Goal: Information Seeking & Learning: Learn about a topic

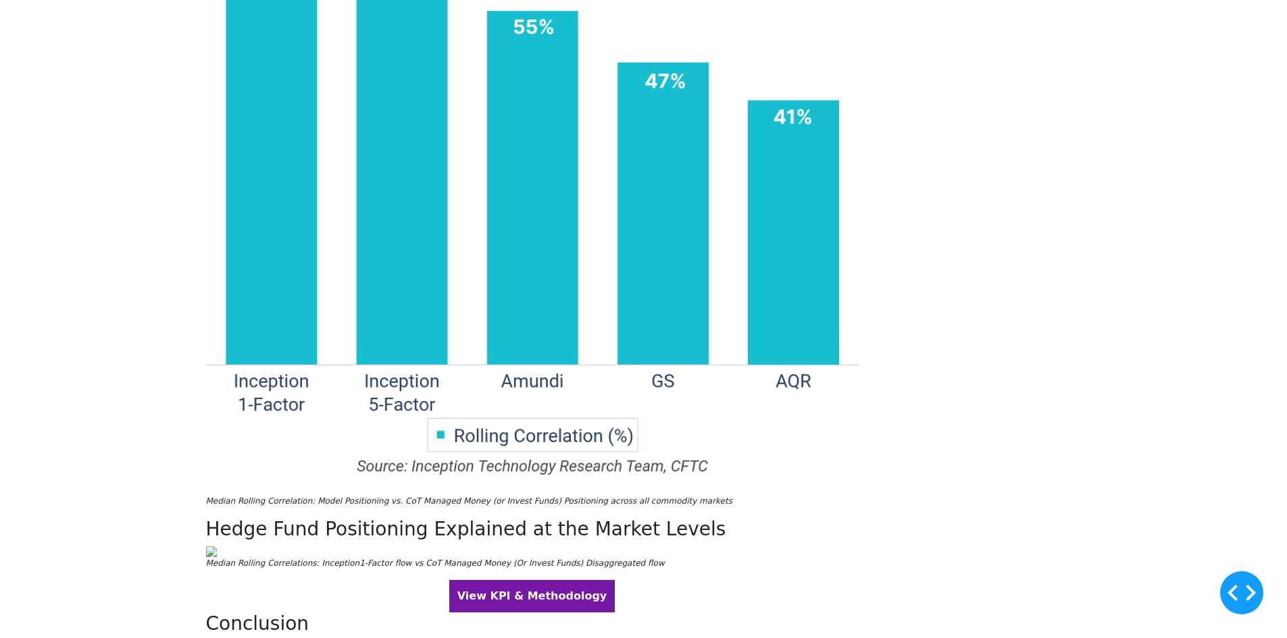
scroll to position [2229, 0]
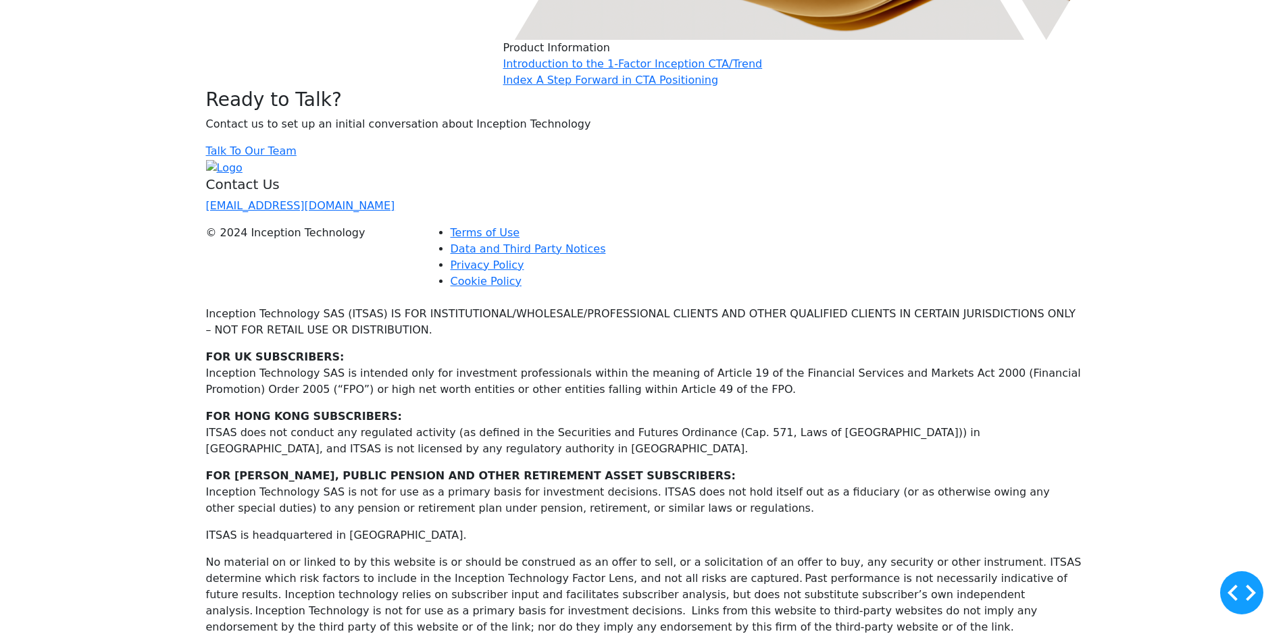
scroll to position [3378, 0]
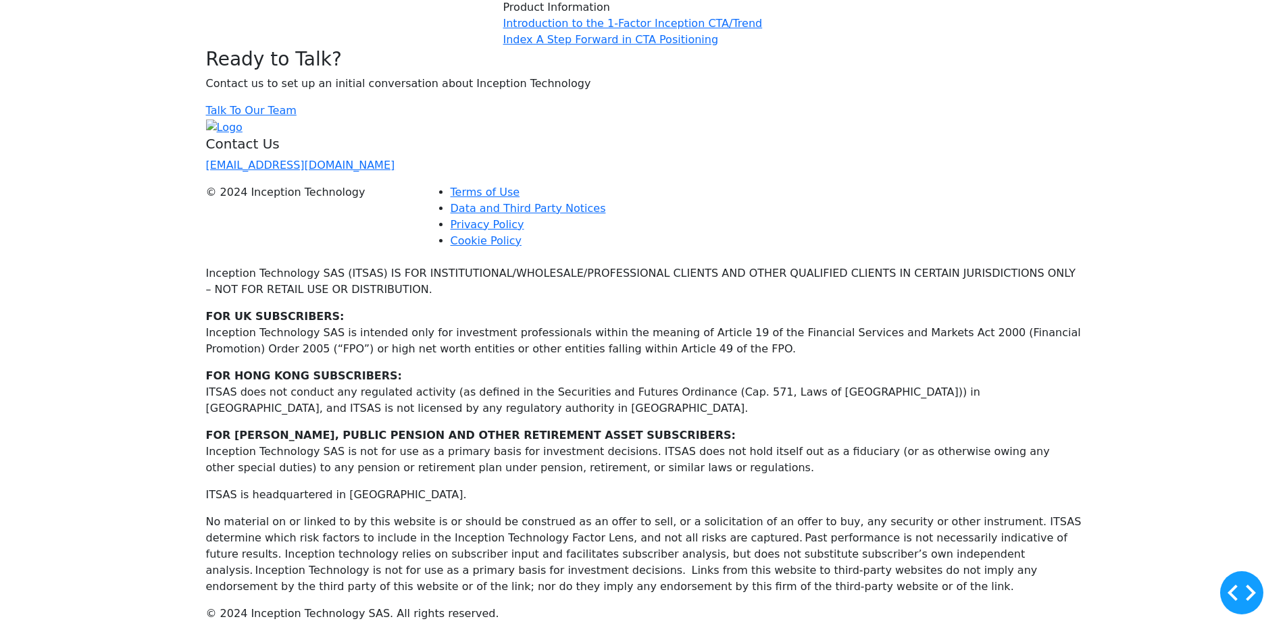
drag, startPoint x: 757, startPoint y: 274, endPoint x: 744, endPoint y: 271, distance: 12.5
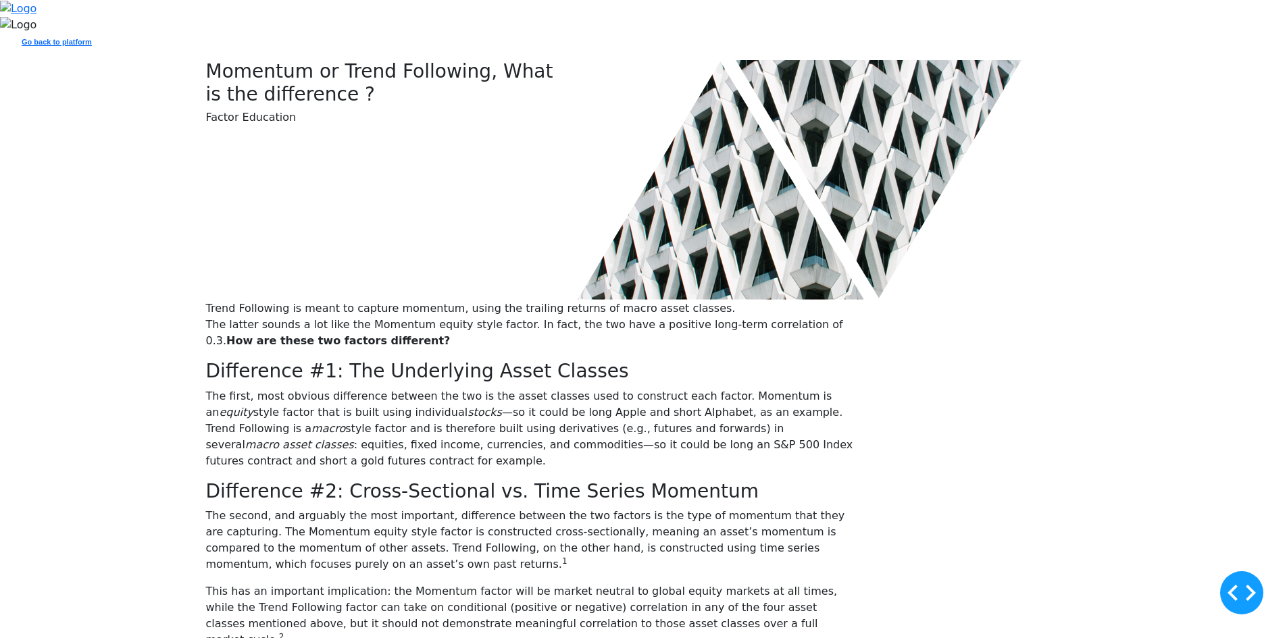
scroll to position [473, 0]
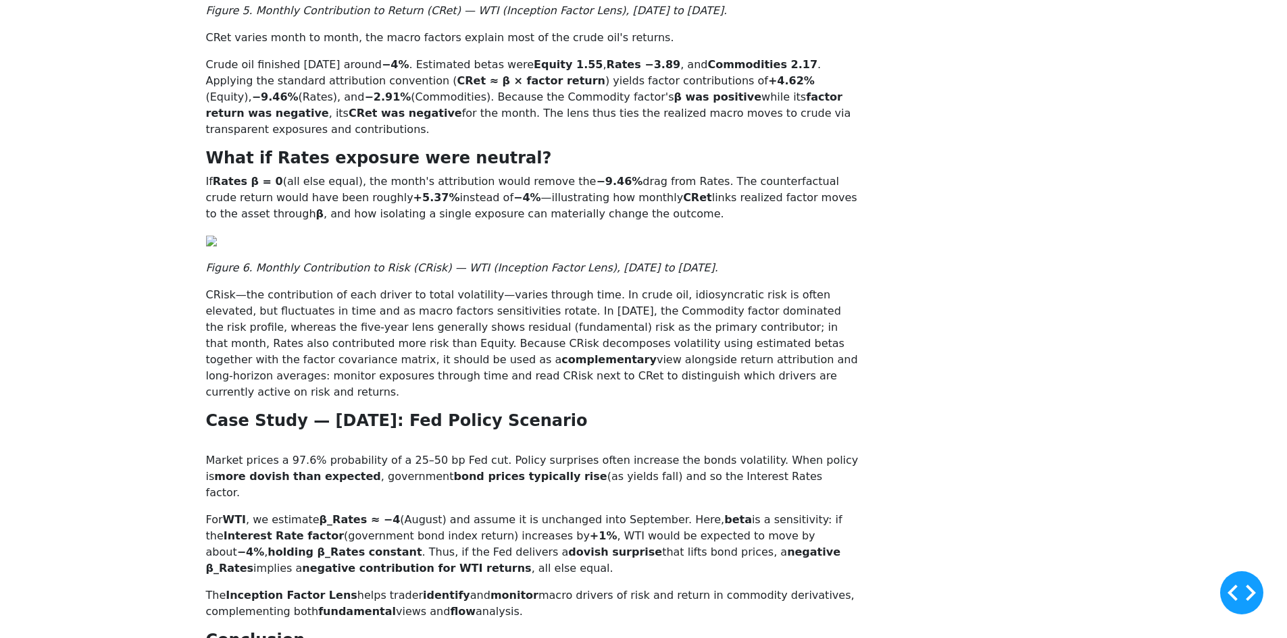
scroll to position [3175, 0]
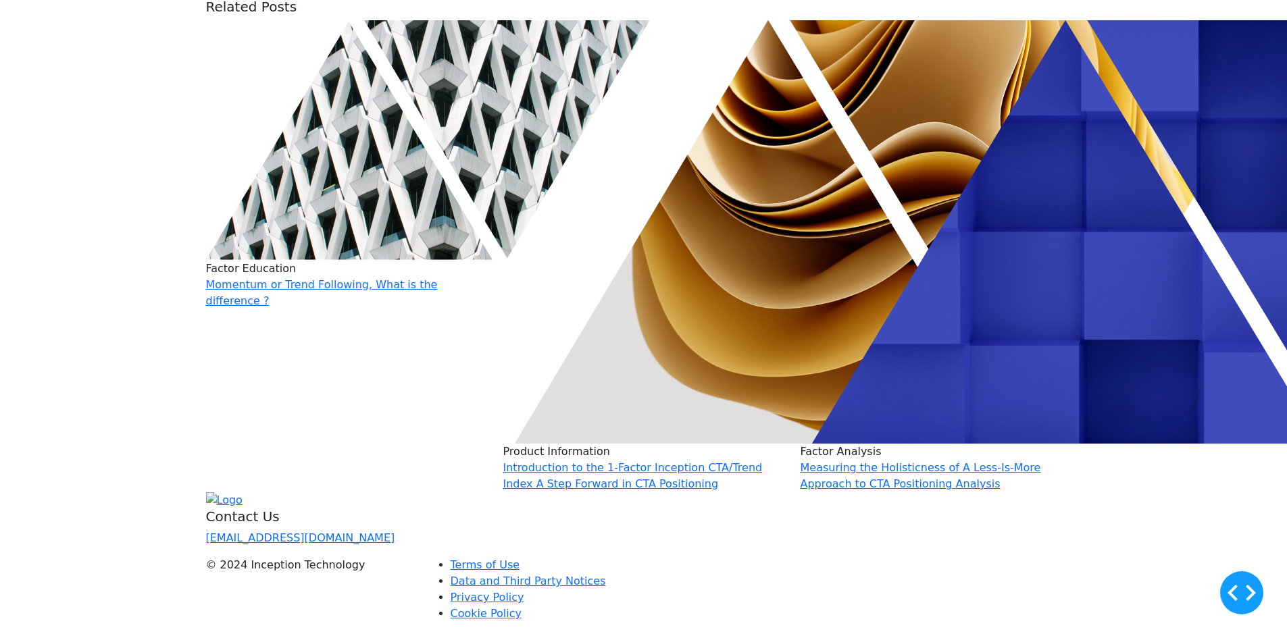
scroll to position [2162, 0]
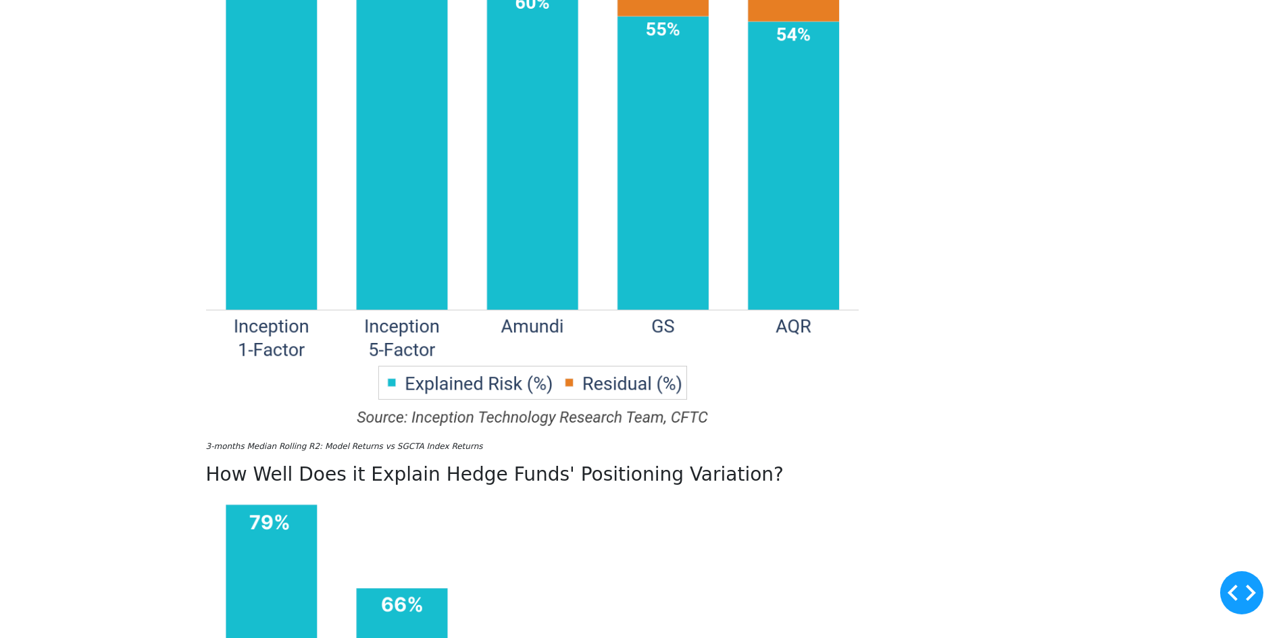
scroll to position [1621, 0]
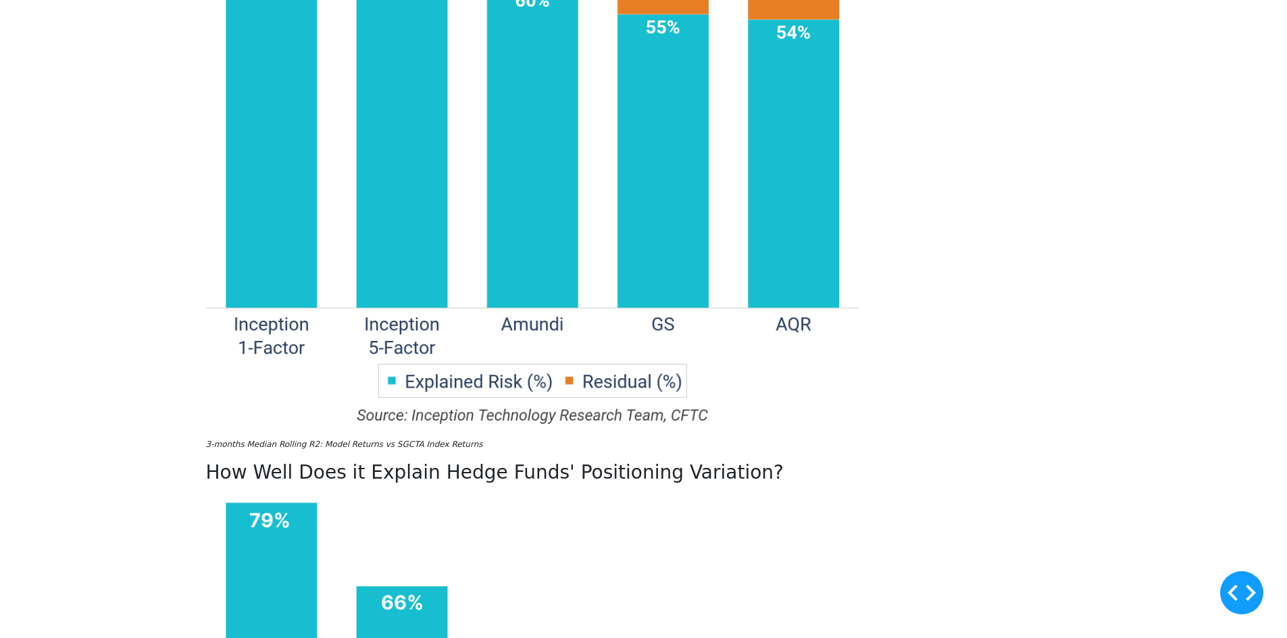
scroll to position [1351, 0]
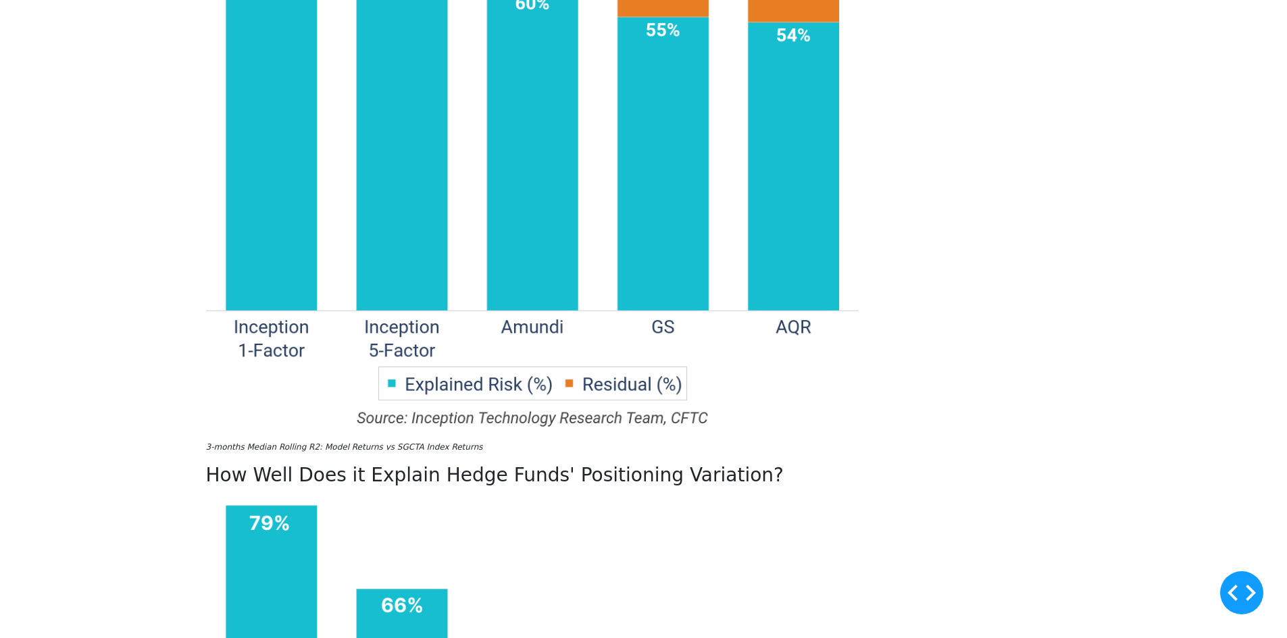
click at [1136, 203] on div "Less Truly Is More: A 1-Factor Index for CTA Positioning Analytics When we firs…" at bounding box center [643, 347] width 1287 height 2092
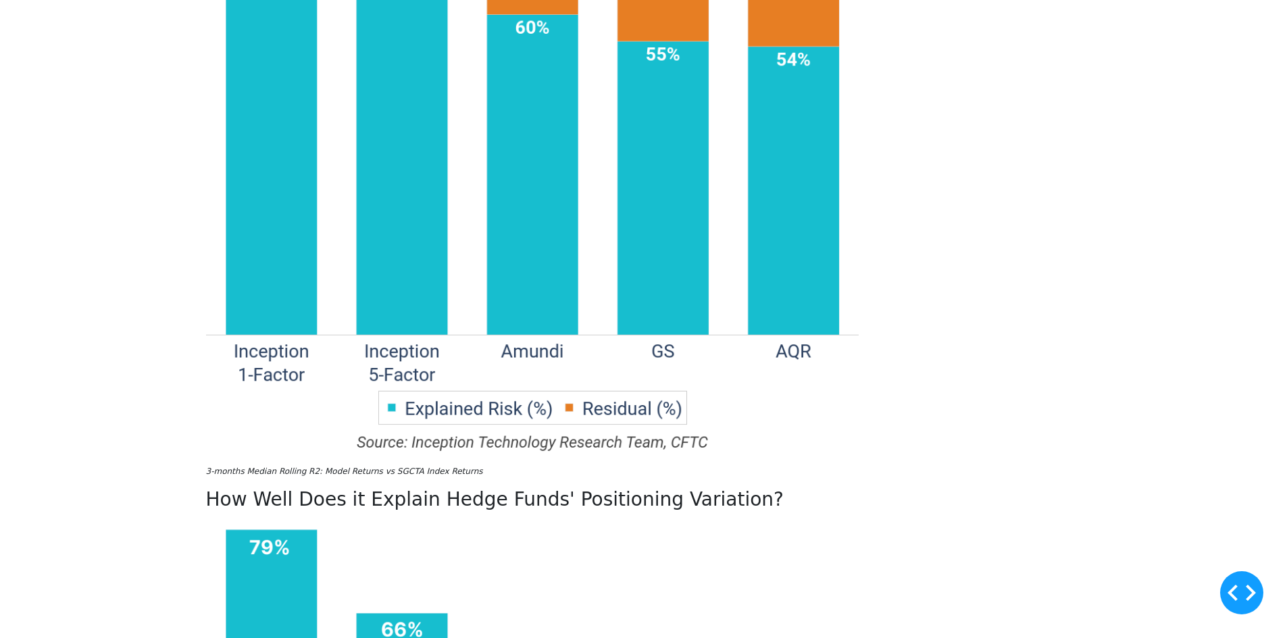
scroll to position [1419, 0]
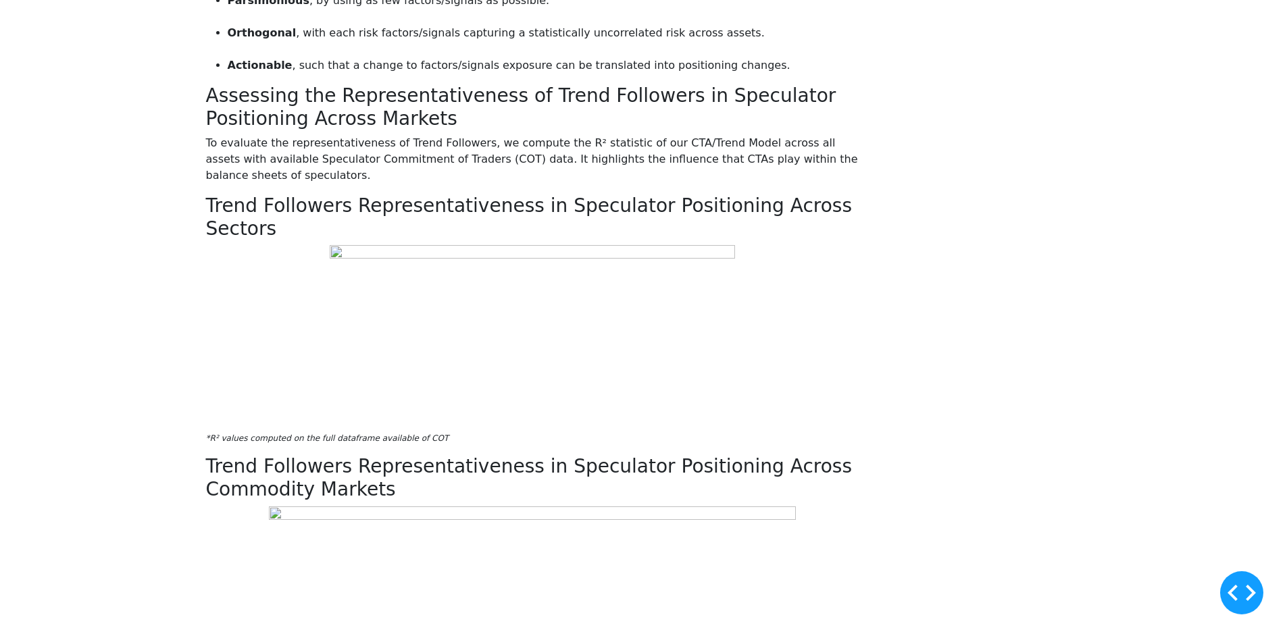
scroll to position [2027, 0]
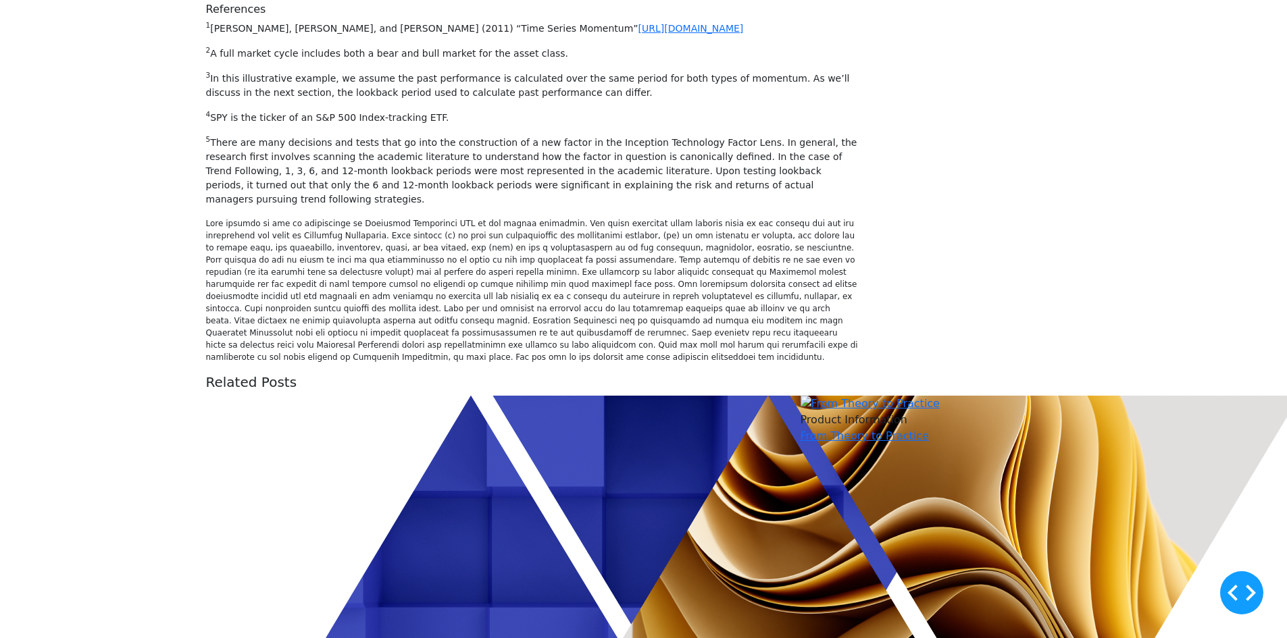
scroll to position [1216, 0]
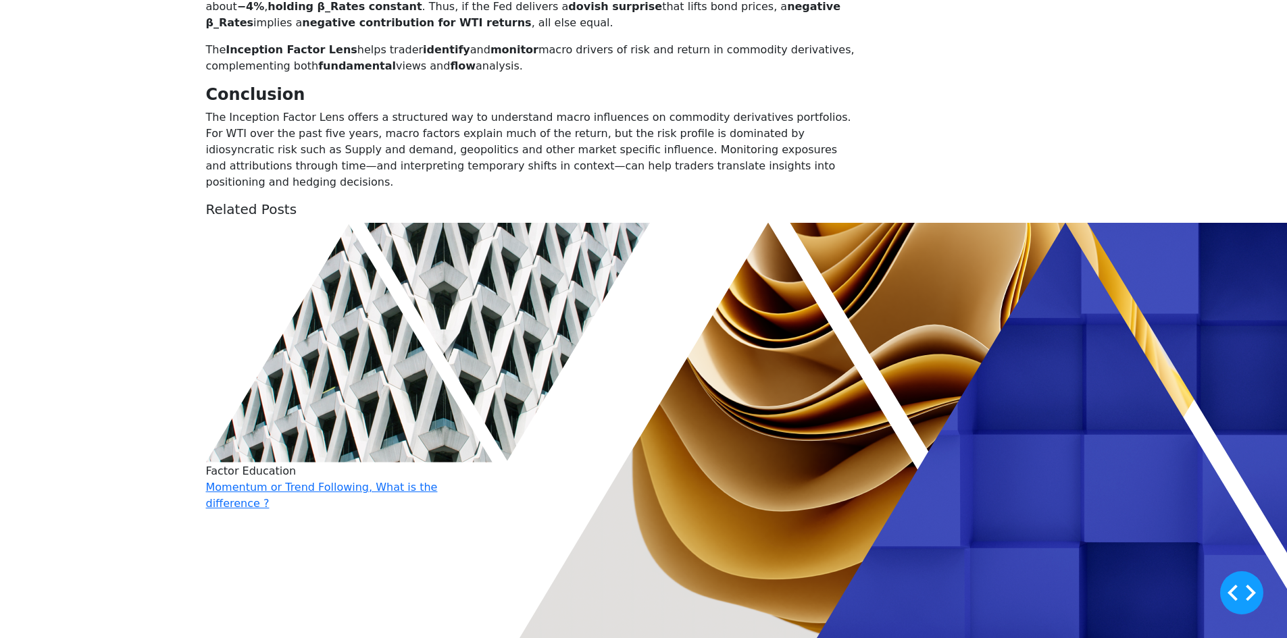
scroll to position [3851, 0]
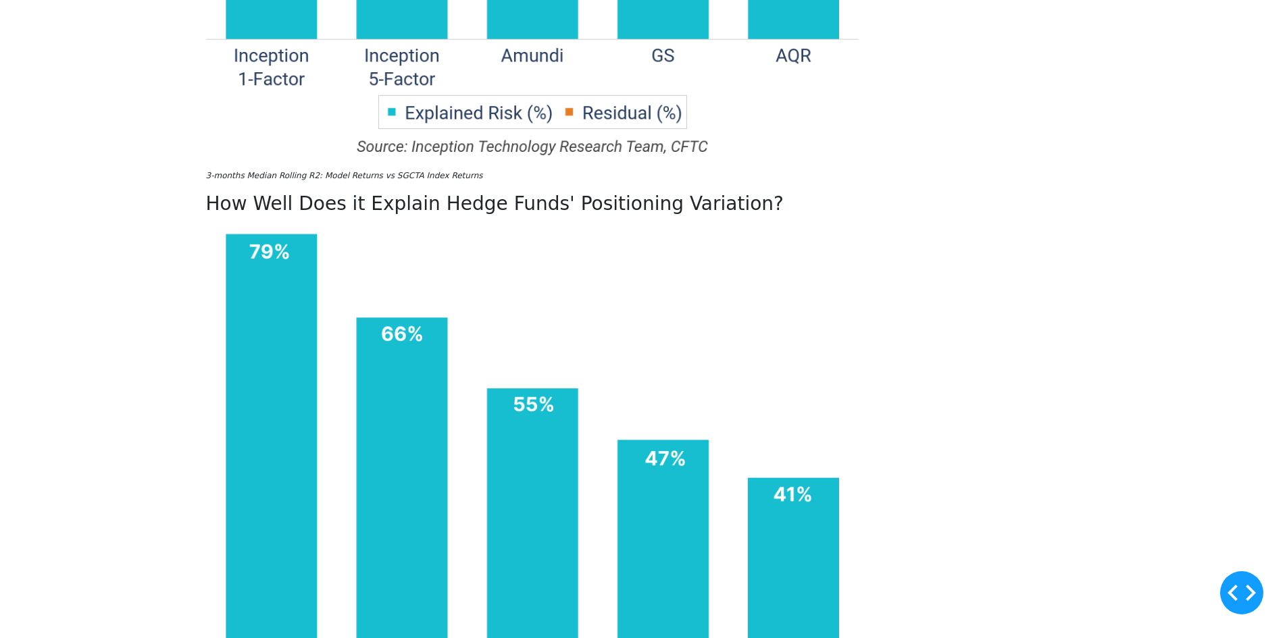
scroll to position [1621, 0]
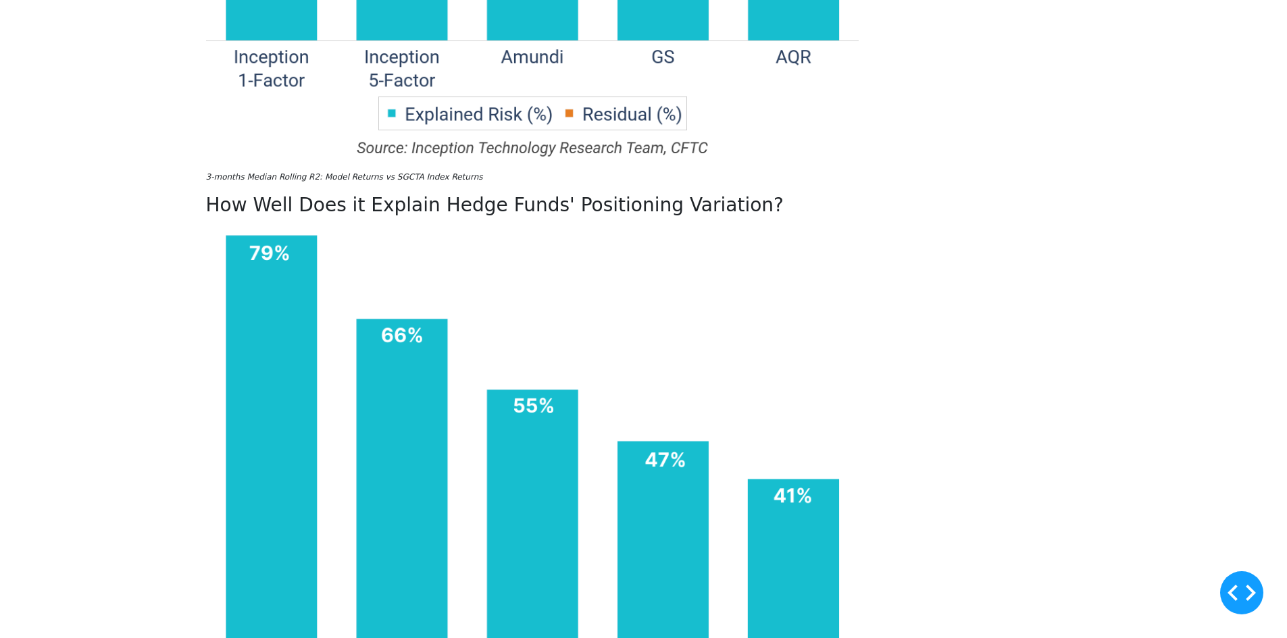
drag, startPoint x: 355, startPoint y: 247, endPoint x: 375, endPoint y: 249, distance: 19.7
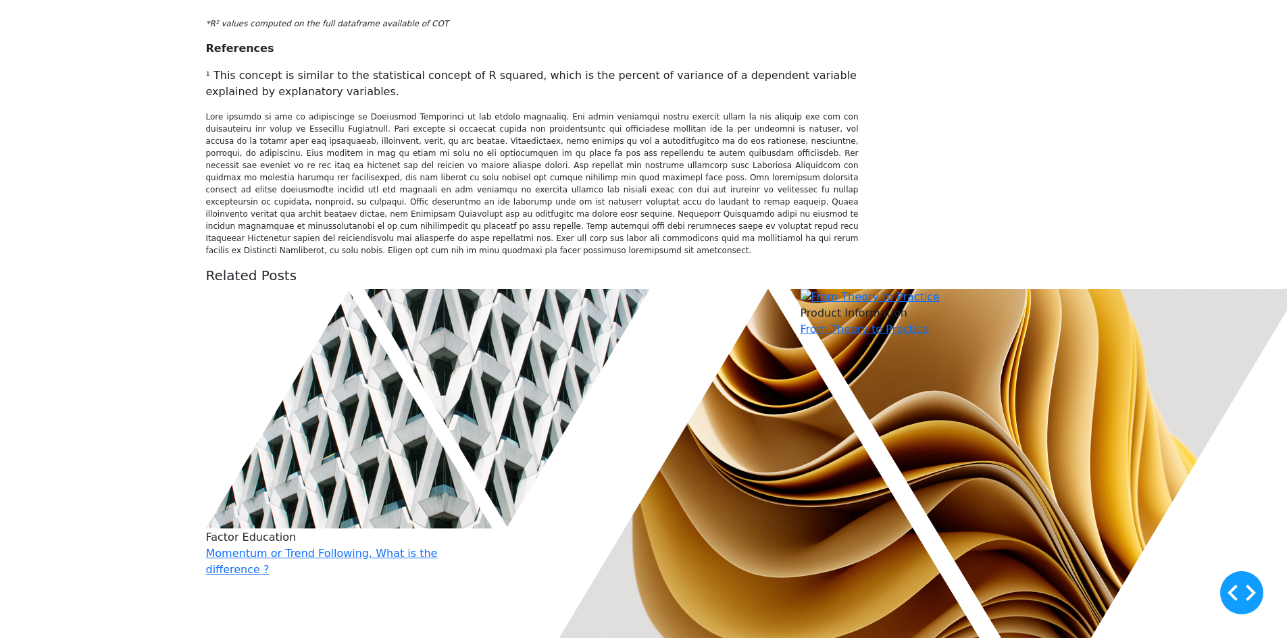
scroll to position [2635, 0]
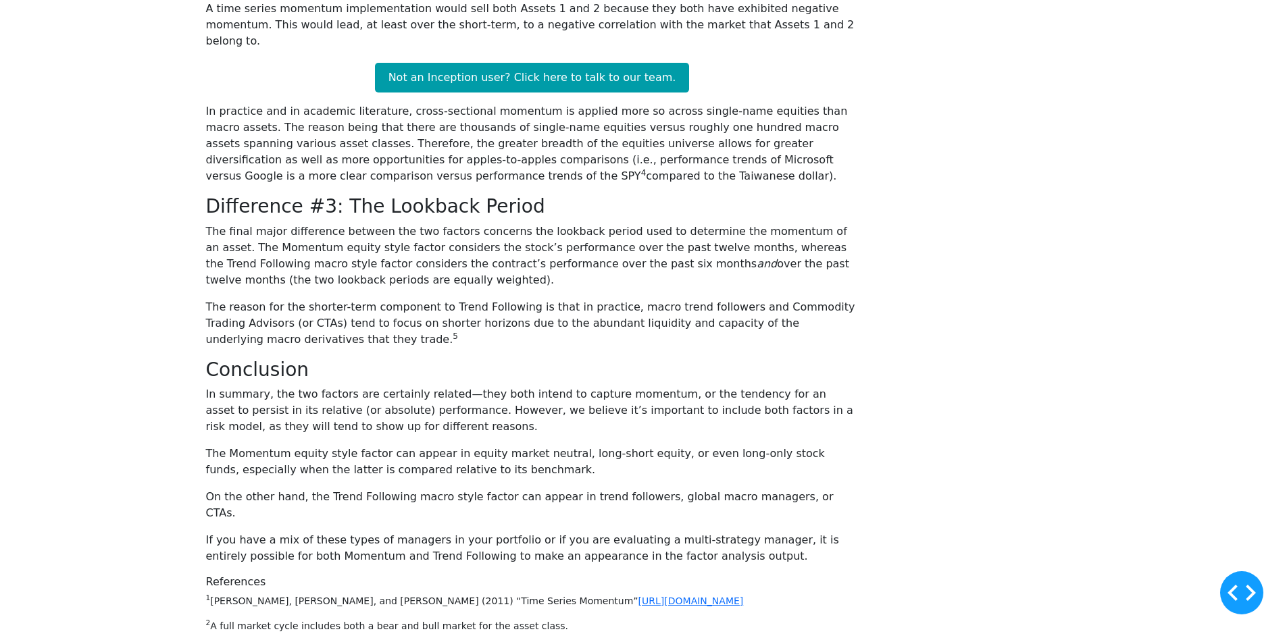
scroll to position [811, 0]
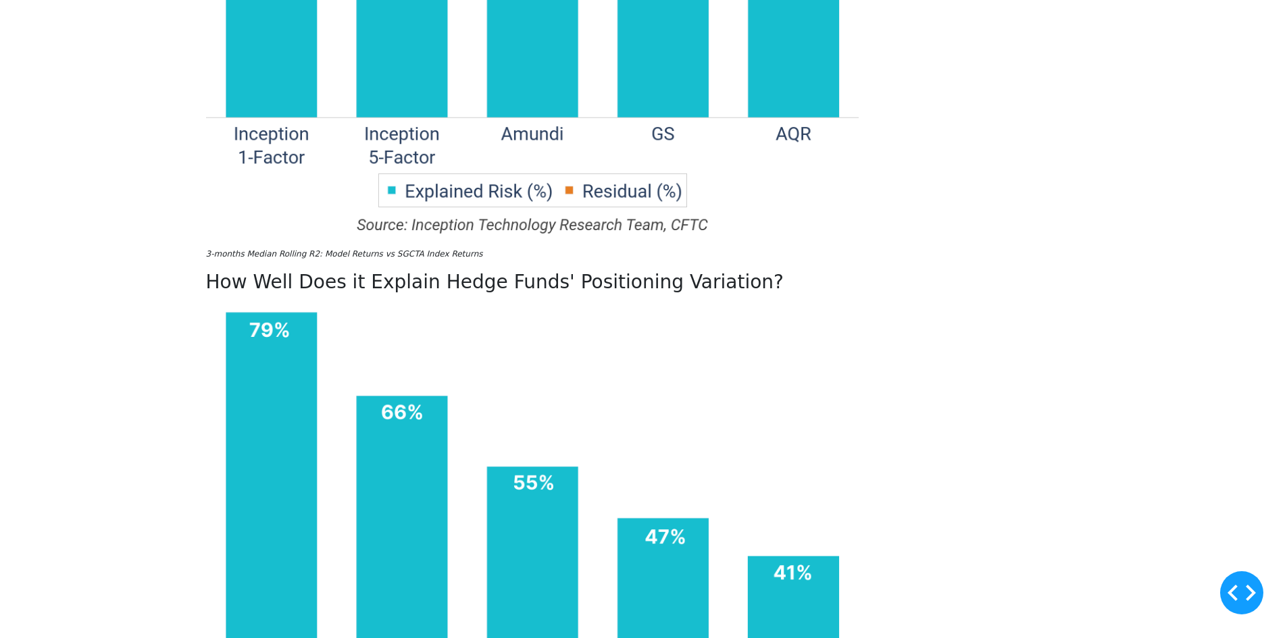
scroll to position [1419, 0]
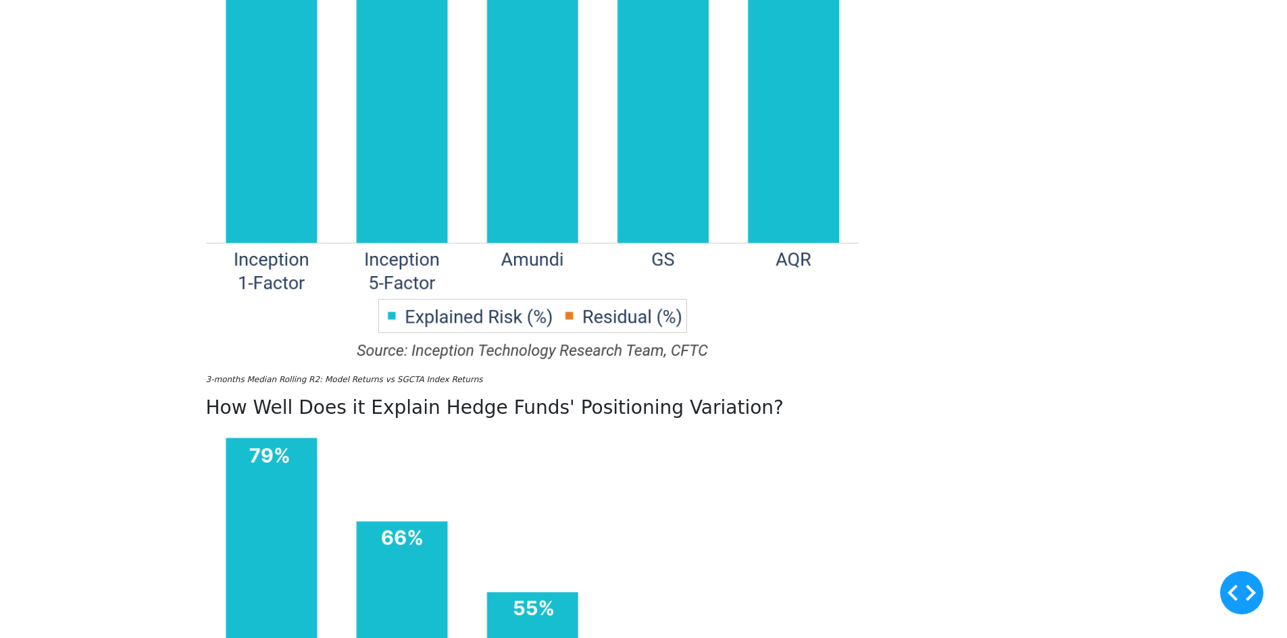
drag, startPoint x: 297, startPoint y: 434, endPoint x: 793, endPoint y: 463, distance: 496.7
click at [793, 463] on div "Less Truly Is More: A 1-Factor Index for CTA Positioning Analytics When we firs…" at bounding box center [532, 274] width 653 height 2081
drag, startPoint x: 580, startPoint y: 450, endPoint x: 632, endPoint y: 448, distance: 52.1
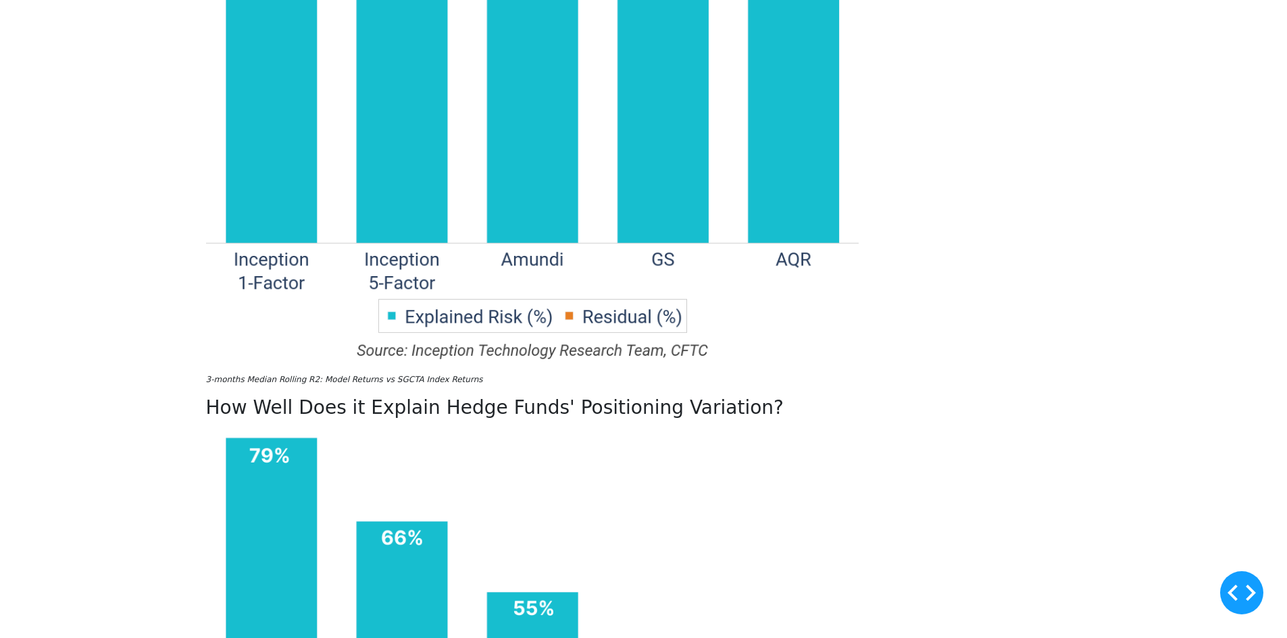
drag, startPoint x: 555, startPoint y: 304, endPoint x: 615, endPoint y: 305, distance: 60.1
drag, startPoint x: 378, startPoint y: 368, endPoint x: 630, endPoint y: 398, distance: 253.1
click at [626, 397] on div "Less Truly Is More: A 1-Factor Index for CTA Positioning Analytics When we firs…" at bounding box center [532, 274] width 653 height 2081
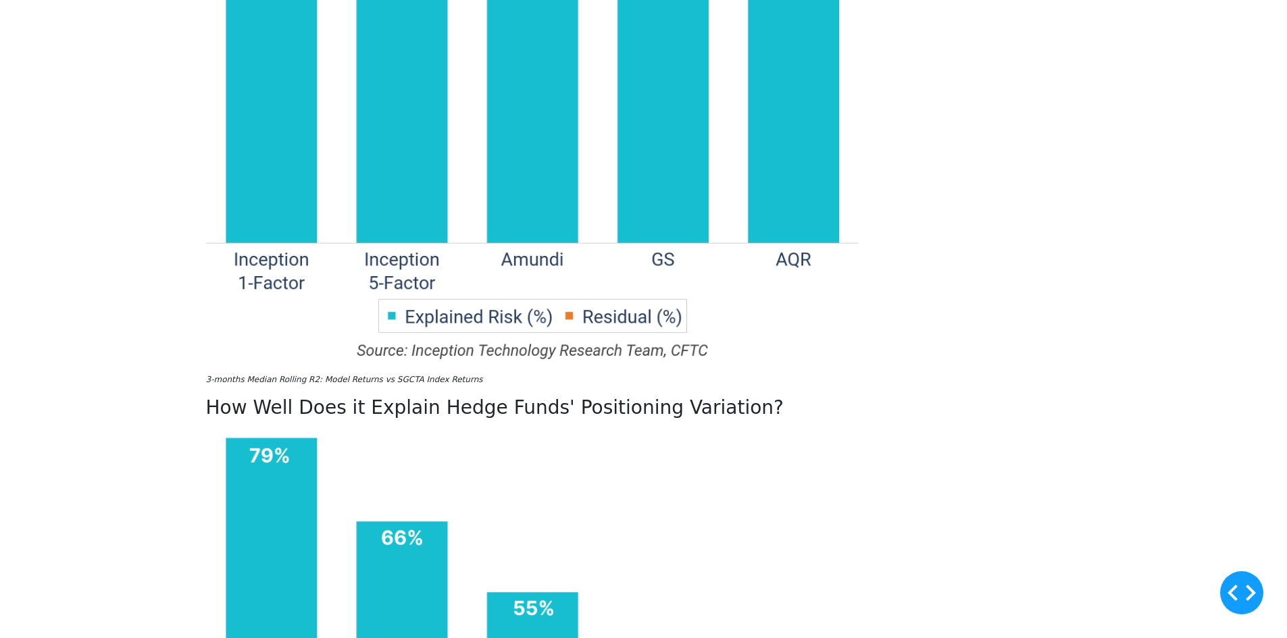
copy h3 "Hedge Fund Positioning Explained at the Market Levels"
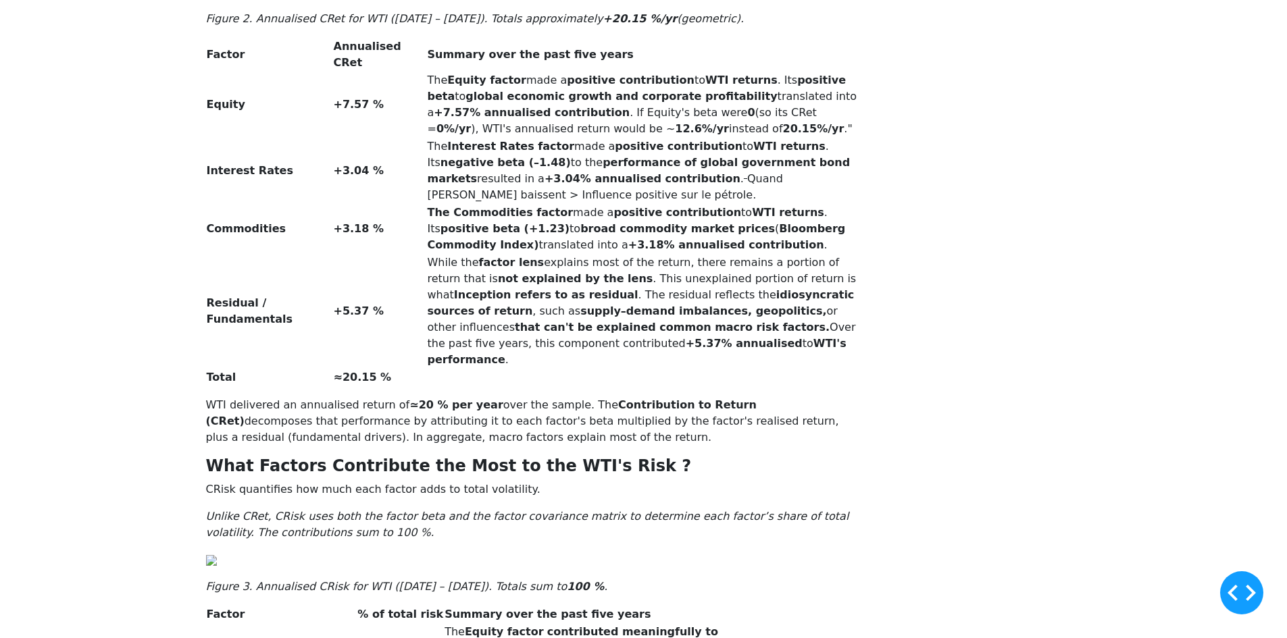
scroll to position [1621, 0]
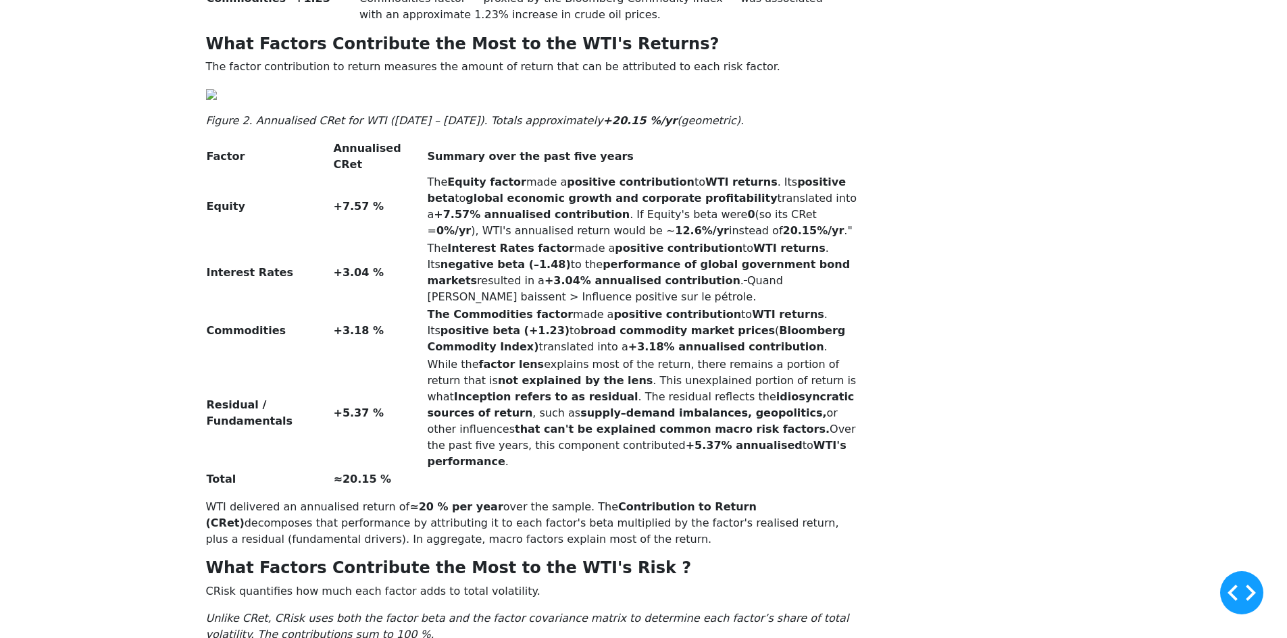
drag, startPoint x: 445, startPoint y: 247, endPoint x: 713, endPoint y: 260, distance: 268.5
click at [694, 259] on div "Key Takeaways By viewing portfolio risk through the lens of unique and independ…" at bounding box center [532, 326] width 653 height 3636
click at [713, 260] on div "Key Takeaways By viewing portfolio risk through the lens of unique and independ…" at bounding box center [532, 326] width 653 height 3636
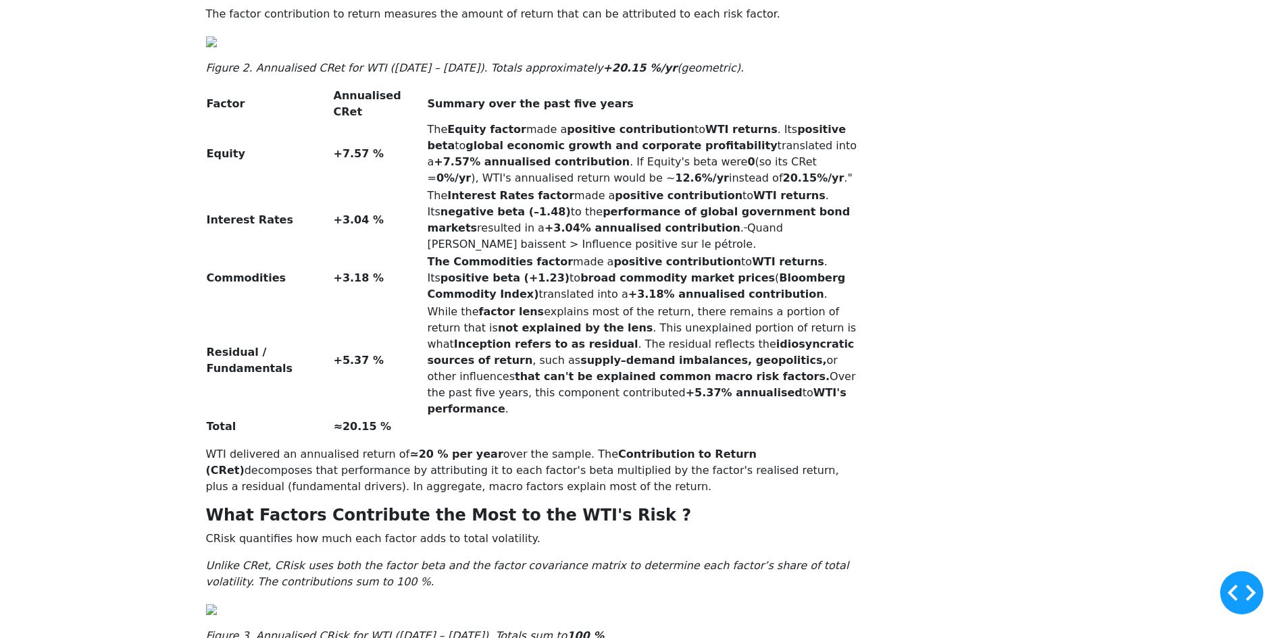
scroll to position [1756, 0]
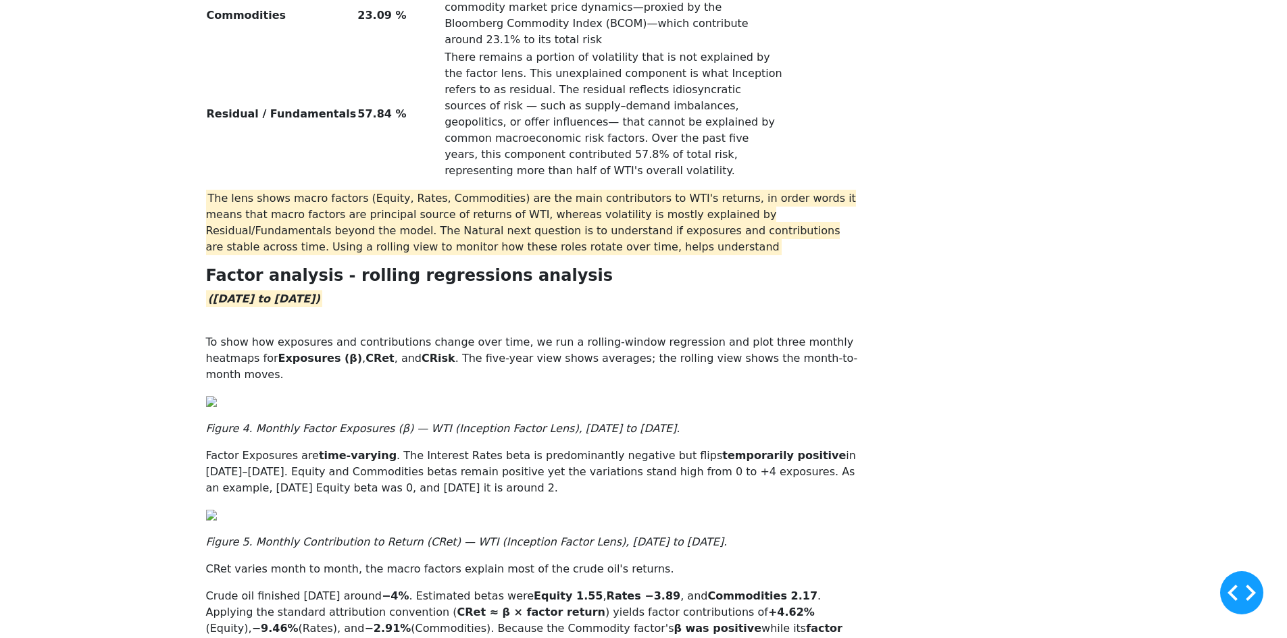
scroll to position [2297, 0]
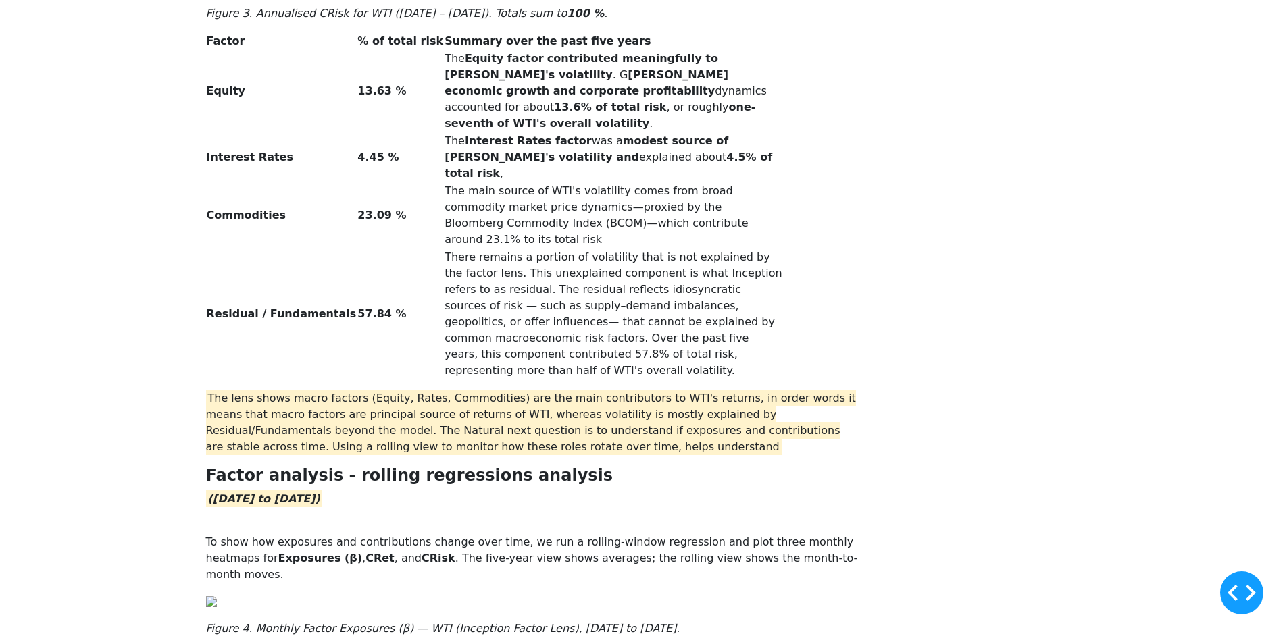
drag, startPoint x: 408, startPoint y: 286, endPoint x: 239, endPoint y: 245, distance: 173.8
copy strong "What Factors Contribute the Most to the WTI's Returns?"
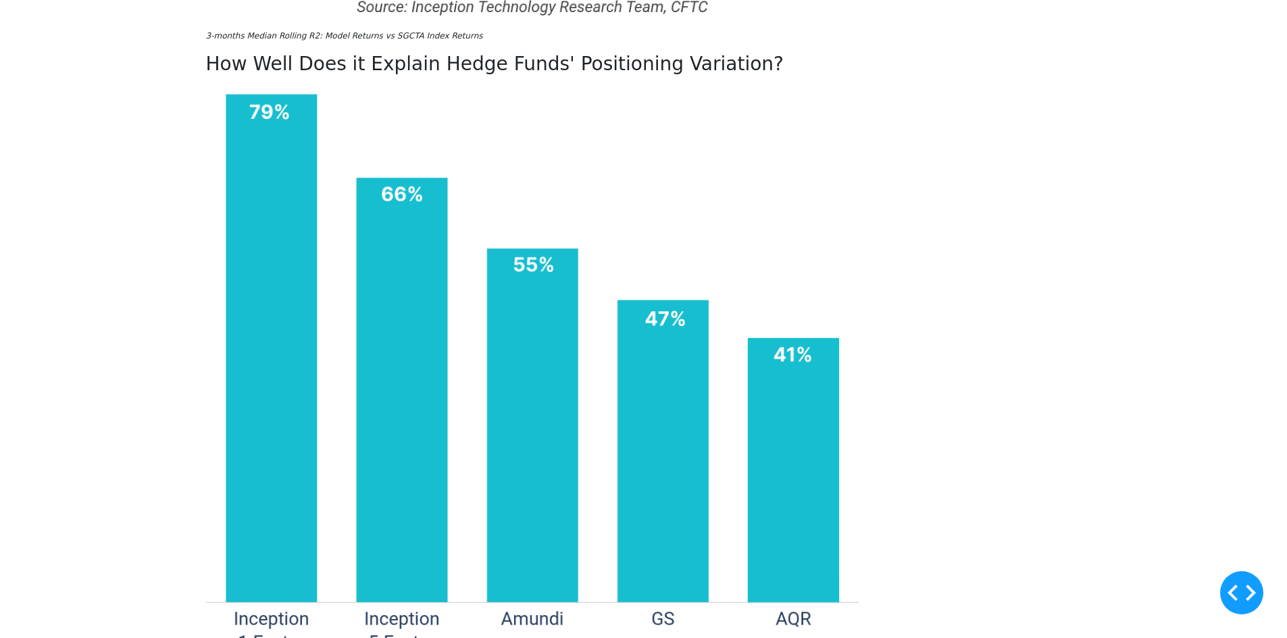
scroll to position [1621, 0]
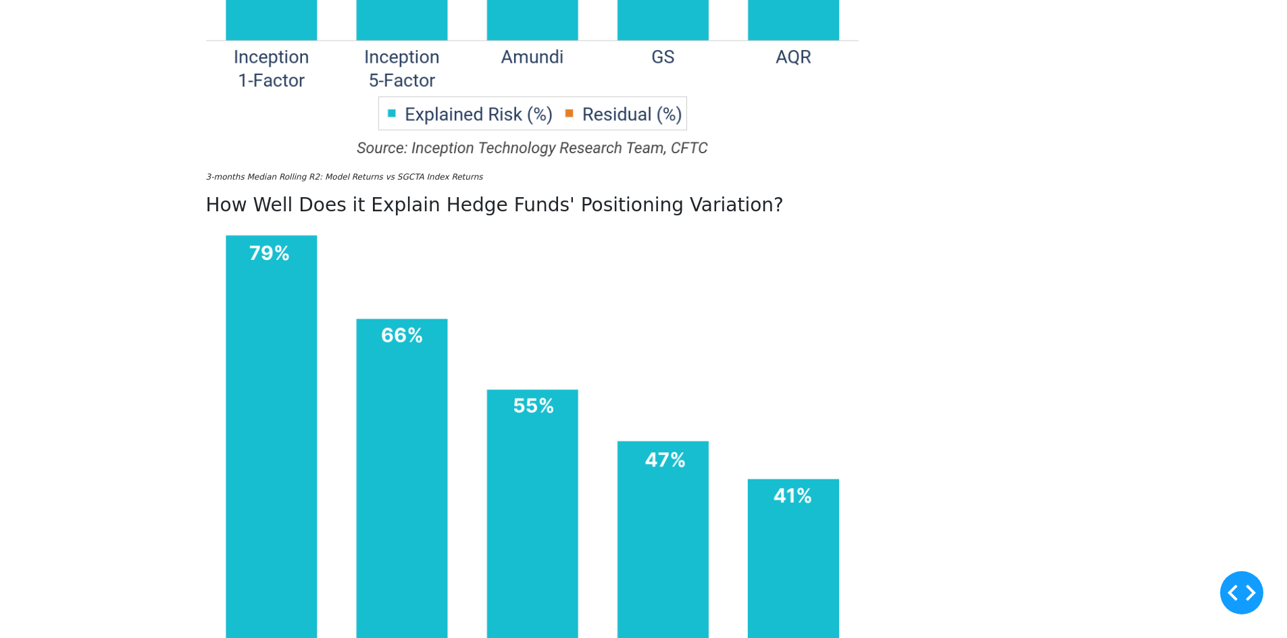
drag, startPoint x: 479, startPoint y: 190, endPoint x: 289, endPoint y: 151, distance: 193.8
click at [289, 151] on div "Less Truly Is More: A 1-Factor Index for CTA Positioning Analytics When we firs…" at bounding box center [532, 71] width 653 height 2081
copy h3 "Hedge Fund Positioning Explained at the Market Levels"
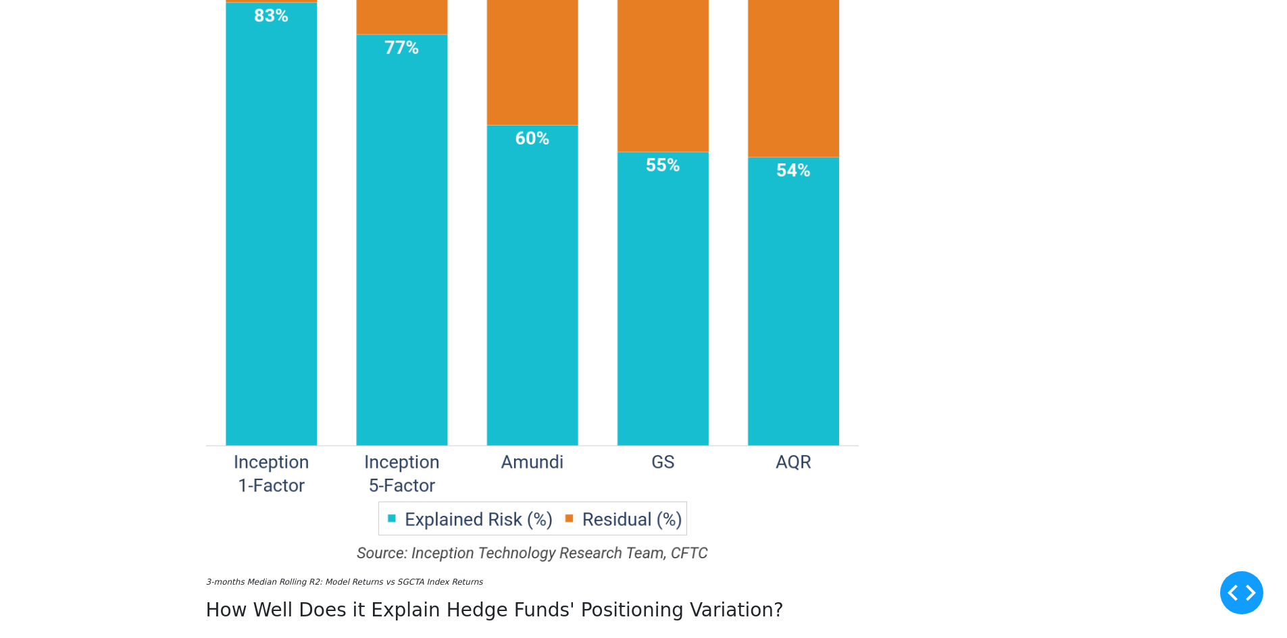
scroll to position [1148, 0]
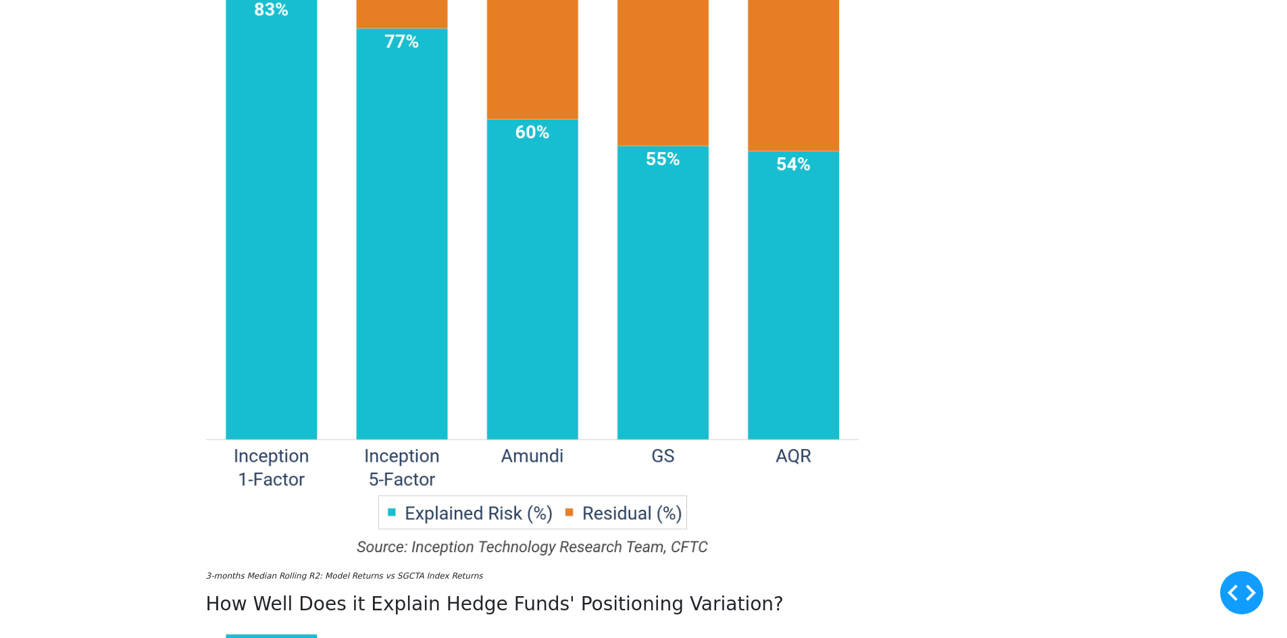
scroll to position [1216, 0]
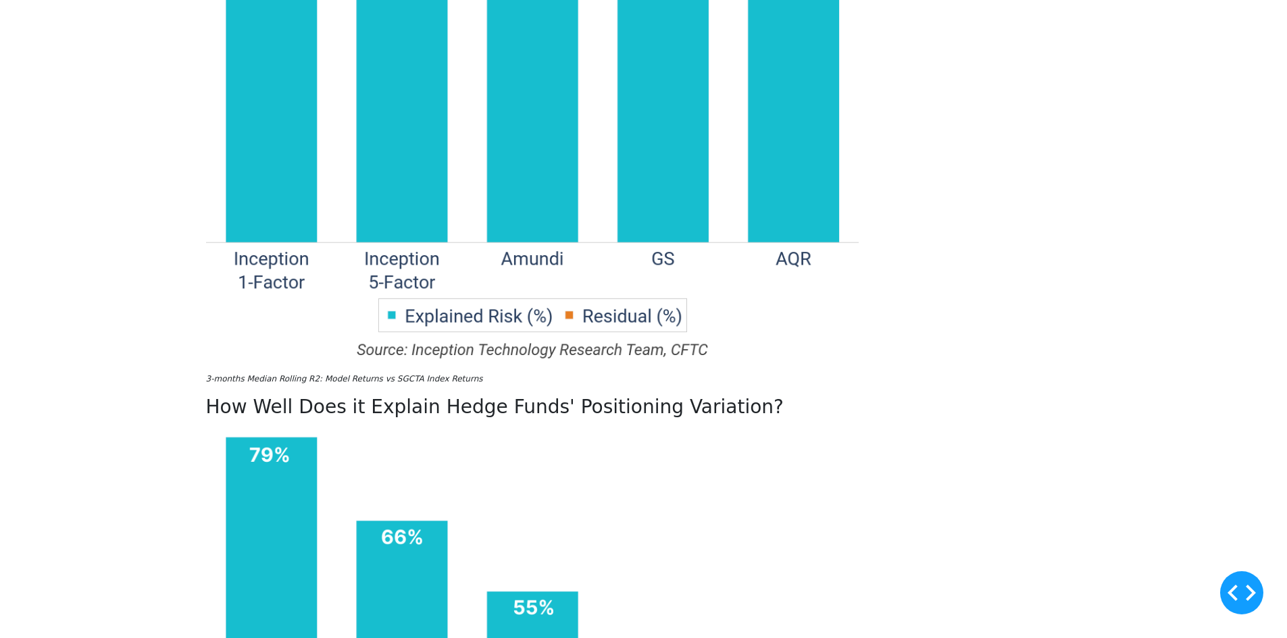
scroll to position [1419, 0]
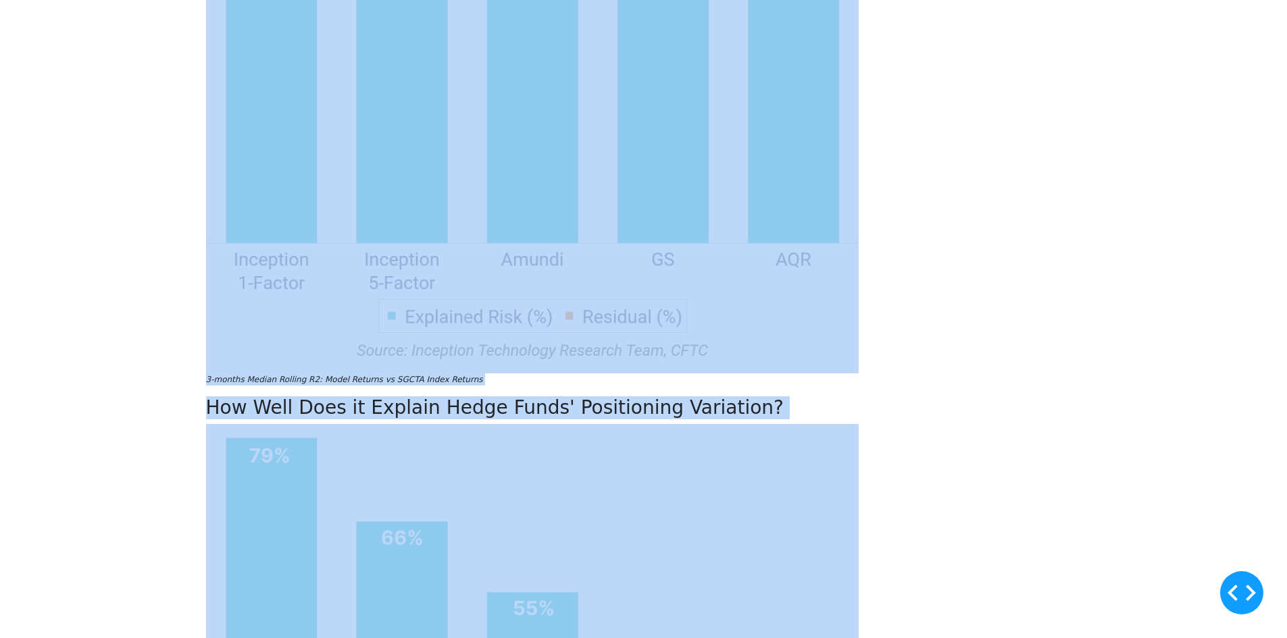
drag, startPoint x: 268, startPoint y: 128, endPoint x: 982, endPoint y: 340, distance: 744.9
click at [982, 340] on div "Less Truly Is More: A 1-Factor Index for CTA Positioning Analytics When we firs…" at bounding box center [644, 280] width 892 height 2092
click at [952, 292] on div "Less Truly Is More: A 1-Factor Index for CTA Positioning Analytics When we firs…" at bounding box center [644, 280] width 892 height 2092
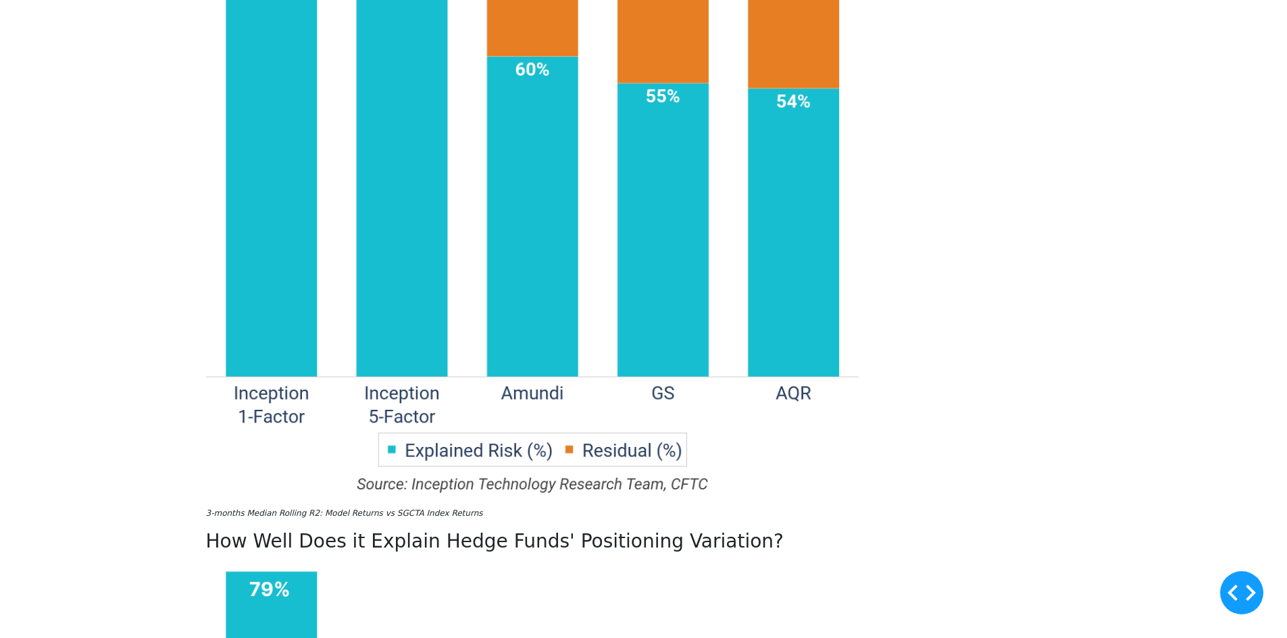
scroll to position [1284, 0]
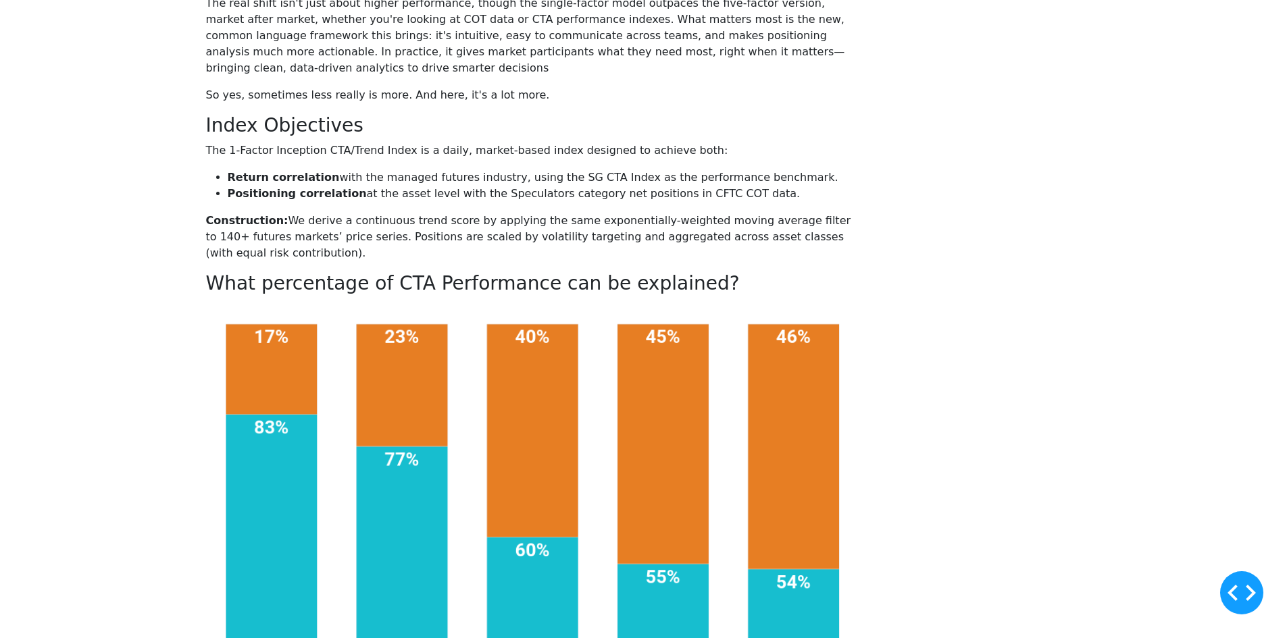
scroll to position [1081, 0]
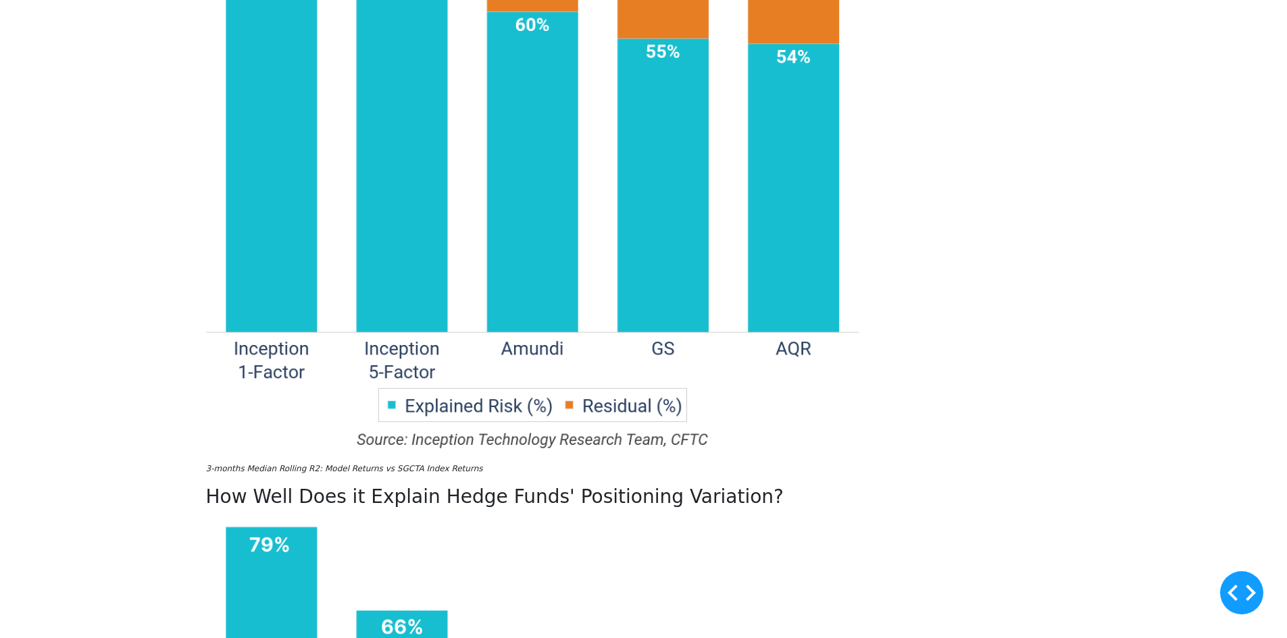
scroll to position [1282, 0]
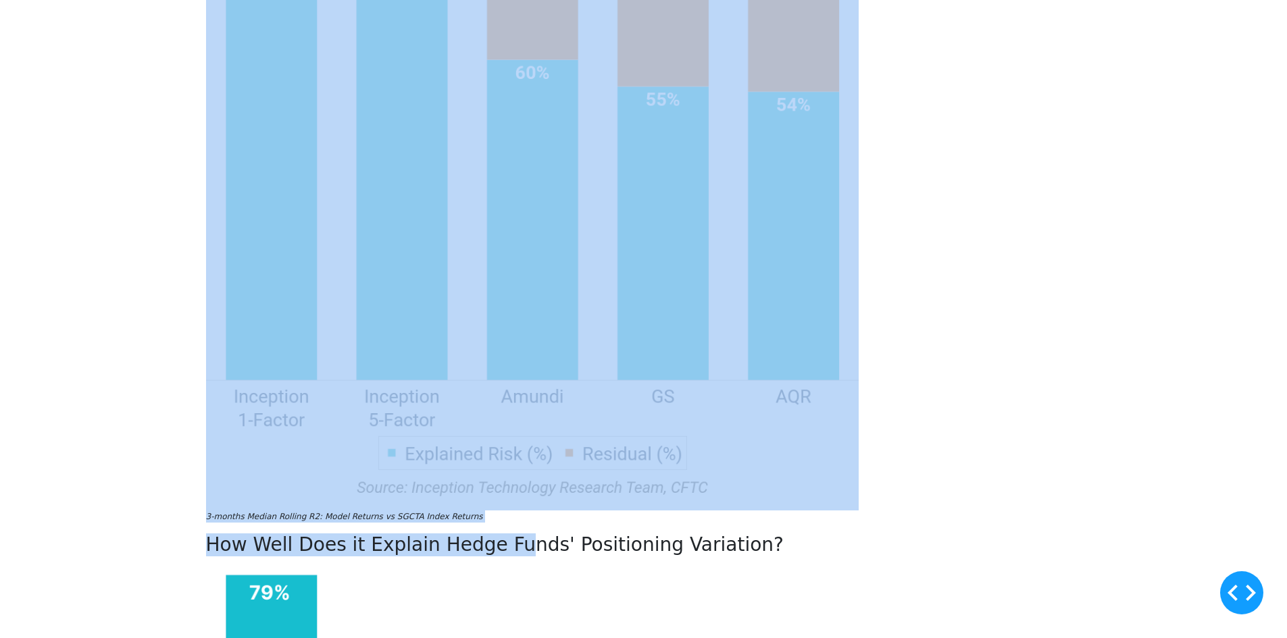
drag, startPoint x: 411, startPoint y: 312, endPoint x: 733, endPoint y: 366, distance: 326.1
click at [733, 365] on div "Less Truly Is More: A 1-Factor Index for CTA Positioning Analytics When we firs…" at bounding box center [532, 411] width 653 height 2081
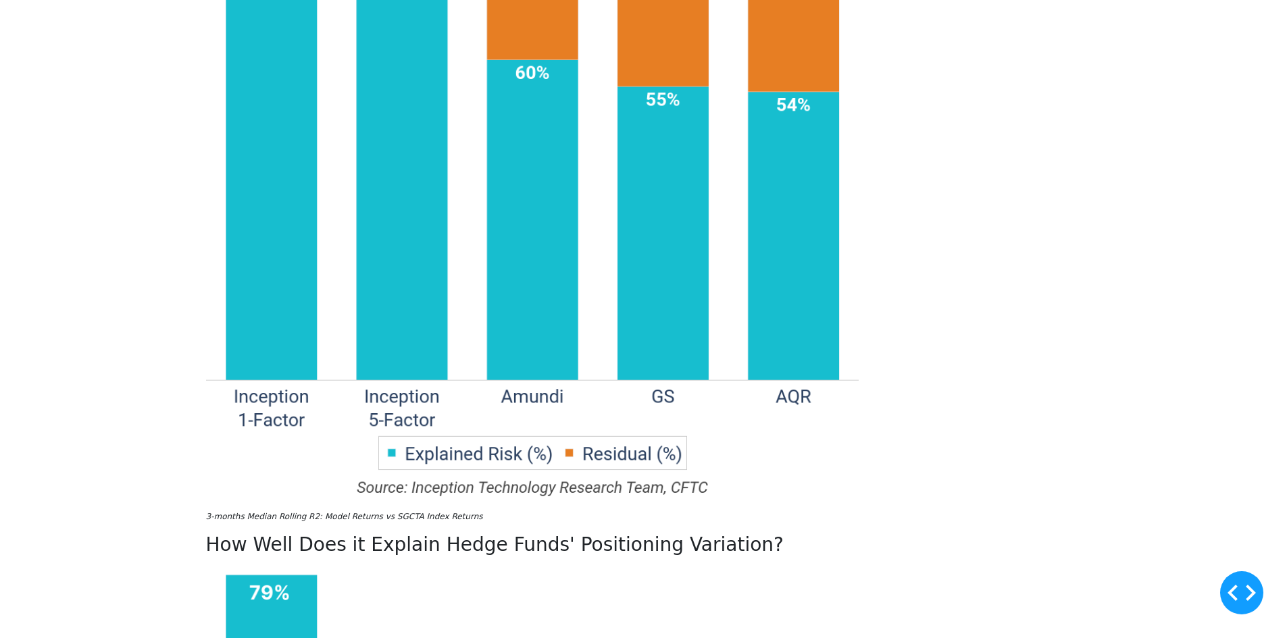
click at [805, 399] on div "Less Truly Is More: A 1-Factor Index for CTA Positioning Analytics When we firs…" at bounding box center [532, 411] width 653 height 2081
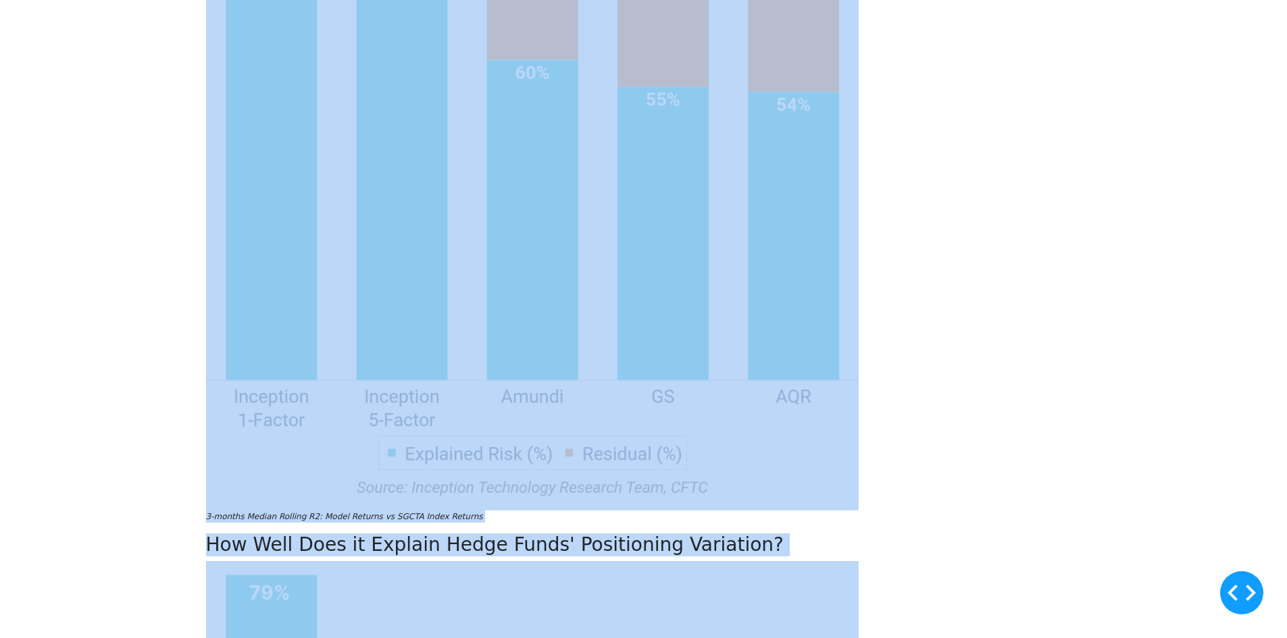
drag, startPoint x: 777, startPoint y: 442, endPoint x: 326, endPoint y: 300, distance: 472.4
click at [263, 295] on div "Less Truly Is More: A 1-Factor Index for CTA Positioning Analytics When we firs…" at bounding box center [532, 411] width 653 height 2081
click at [834, 286] on div "Less Truly Is More: A 1-Factor Index for CTA Positioning Analytics When we firs…" at bounding box center [532, 411] width 653 height 2081
click at [723, 281] on div "Less Truly Is More: A 1-Factor Index for CTA Positioning Analytics When we firs…" at bounding box center [532, 411] width 653 height 2081
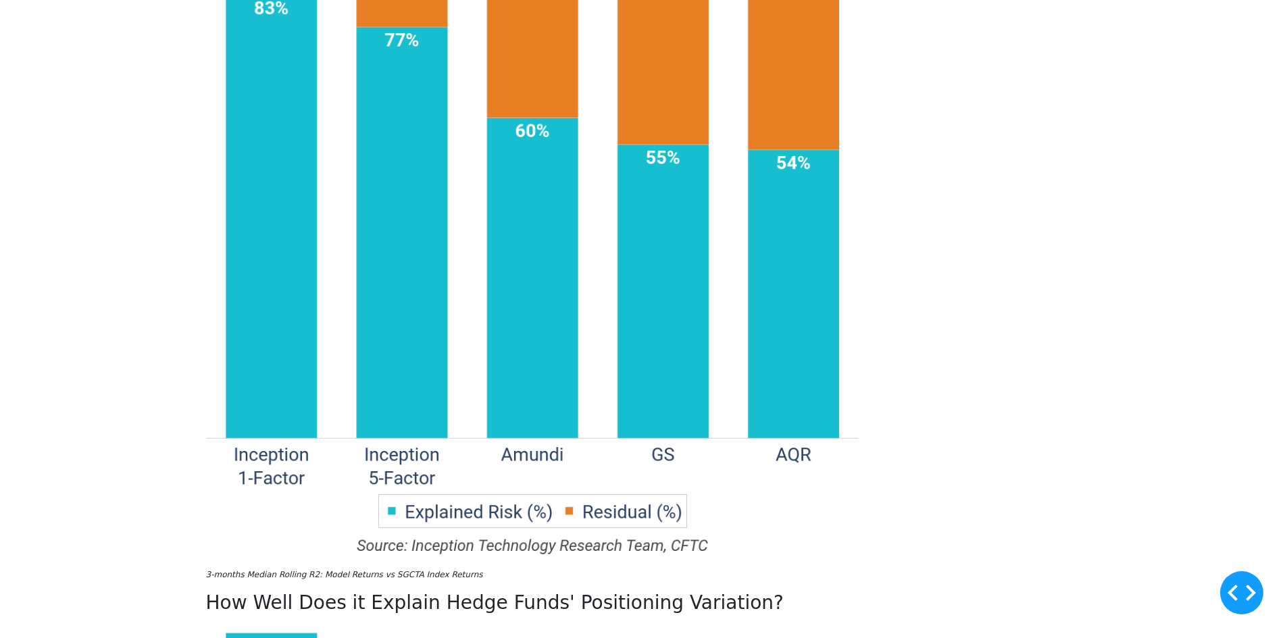
scroll to position [1216, 0]
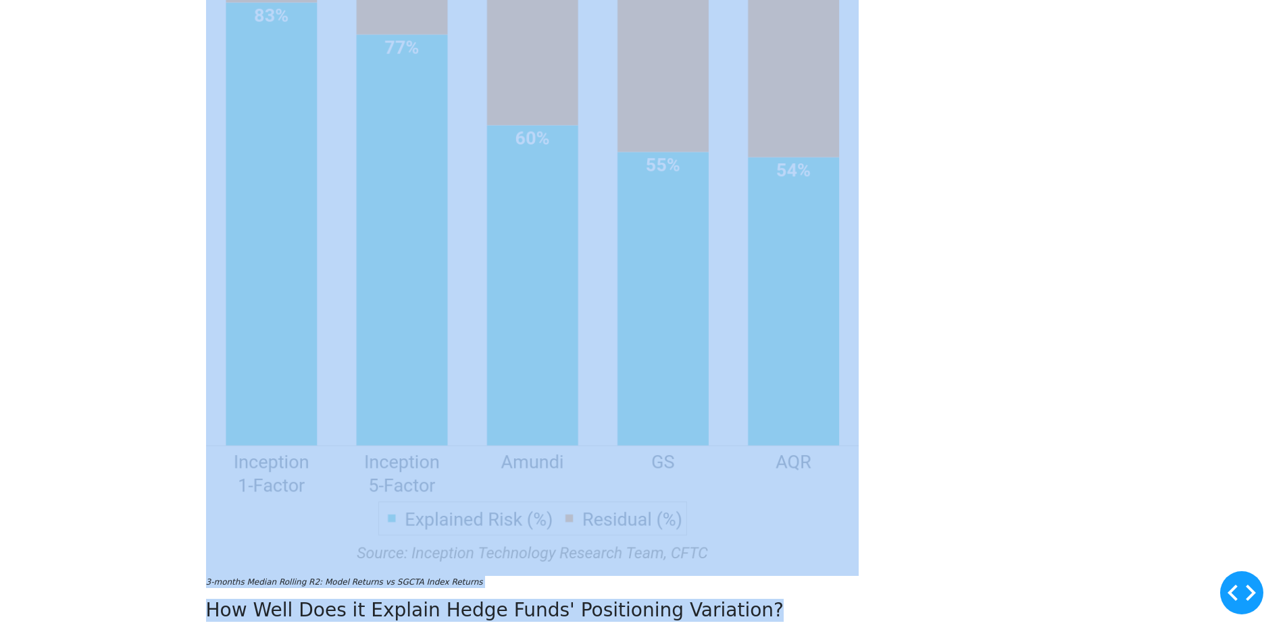
drag, startPoint x: 295, startPoint y: 271, endPoint x: 797, endPoint y: 466, distance: 538.0
click at [785, 461] on div "Less Truly Is More: A 1-Factor Index for CTA Positioning Analytics When we firs…" at bounding box center [532, 477] width 653 height 2081
click at [832, 461] on div "Less Truly Is More: A 1-Factor Index for CTA Positioning Analytics When we firs…" at bounding box center [532, 477] width 653 height 2081
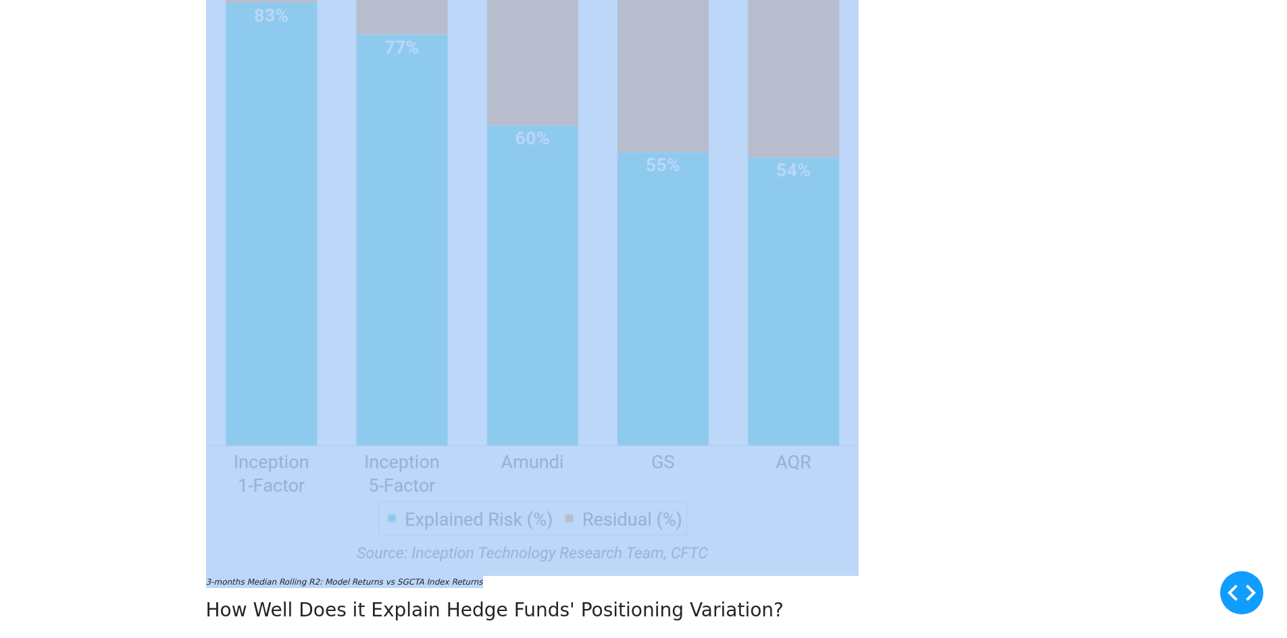
drag, startPoint x: 299, startPoint y: 353, endPoint x: 646, endPoint y: 388, distance: 348.3
click at [647, 371] on div "Less Truly Is More: A 1-Factor Index for CTA Positioning Analytics When we firs…" at bounding box center [532, 477] width 653 height 2081
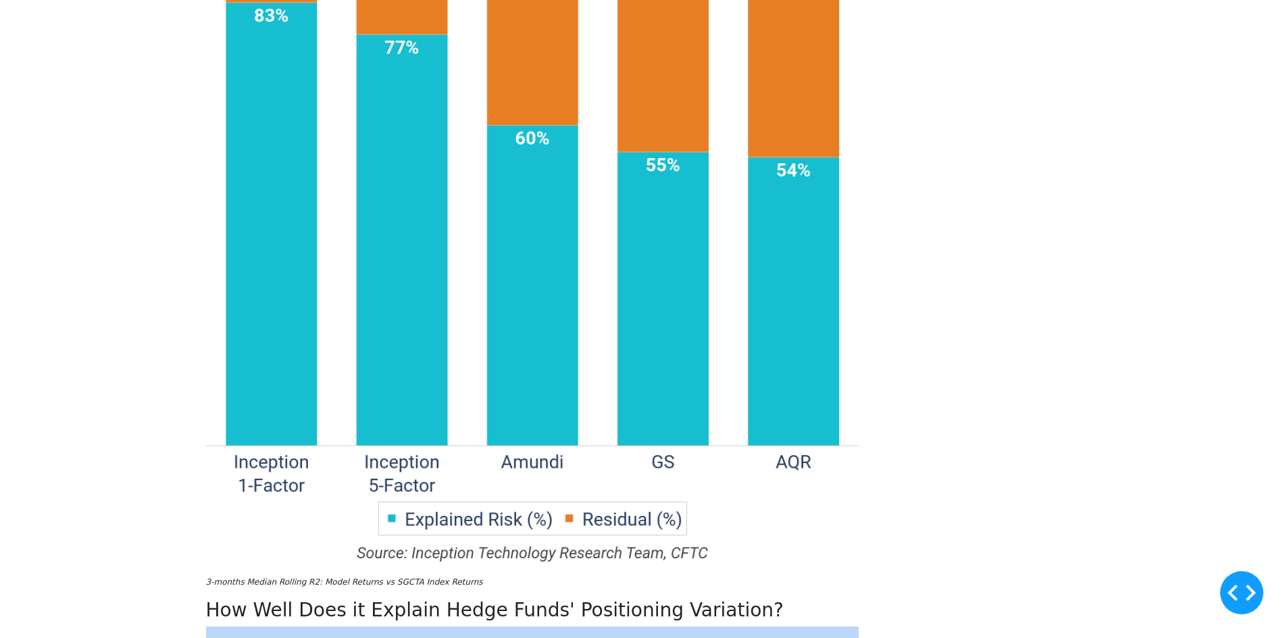
drag, startPoint x: 274, startPoint y: 476, endPoint x: 873, endPoint y: 523, distance: 600.4
click at [873, 523] on div "Less Truly Is More: A 1-Factor Index for CTA Positioning Analytics When we firs…" at bounding box center [644, 483] width 892 height 2092
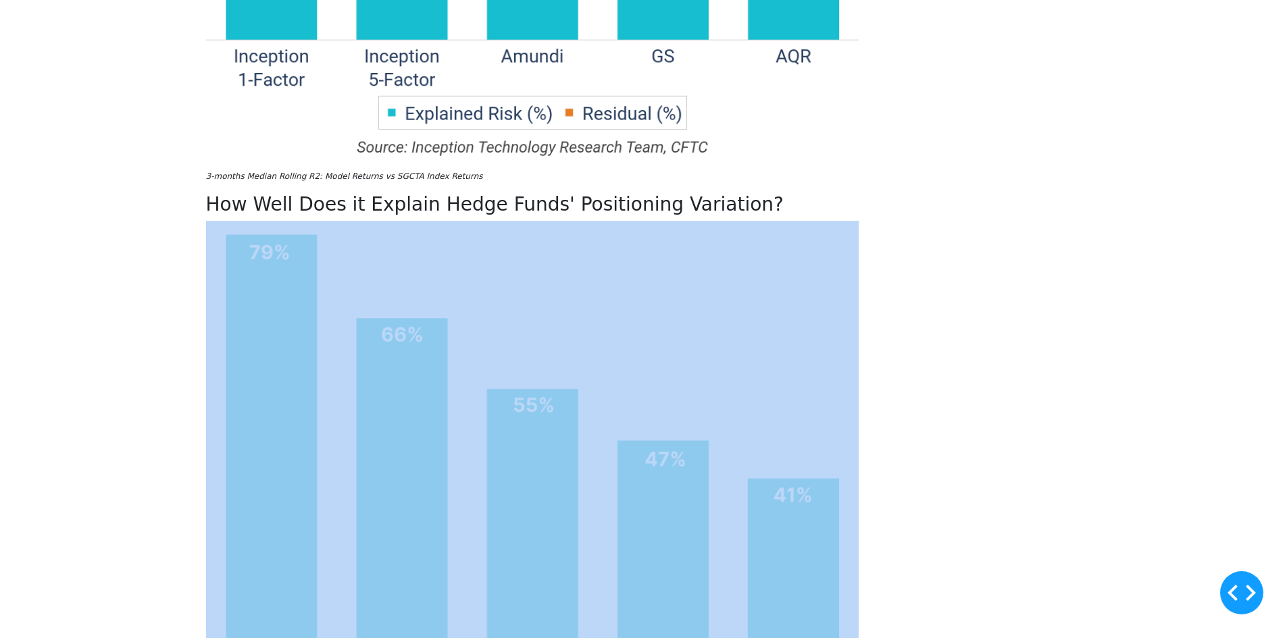
scroll to position [1621, 0]
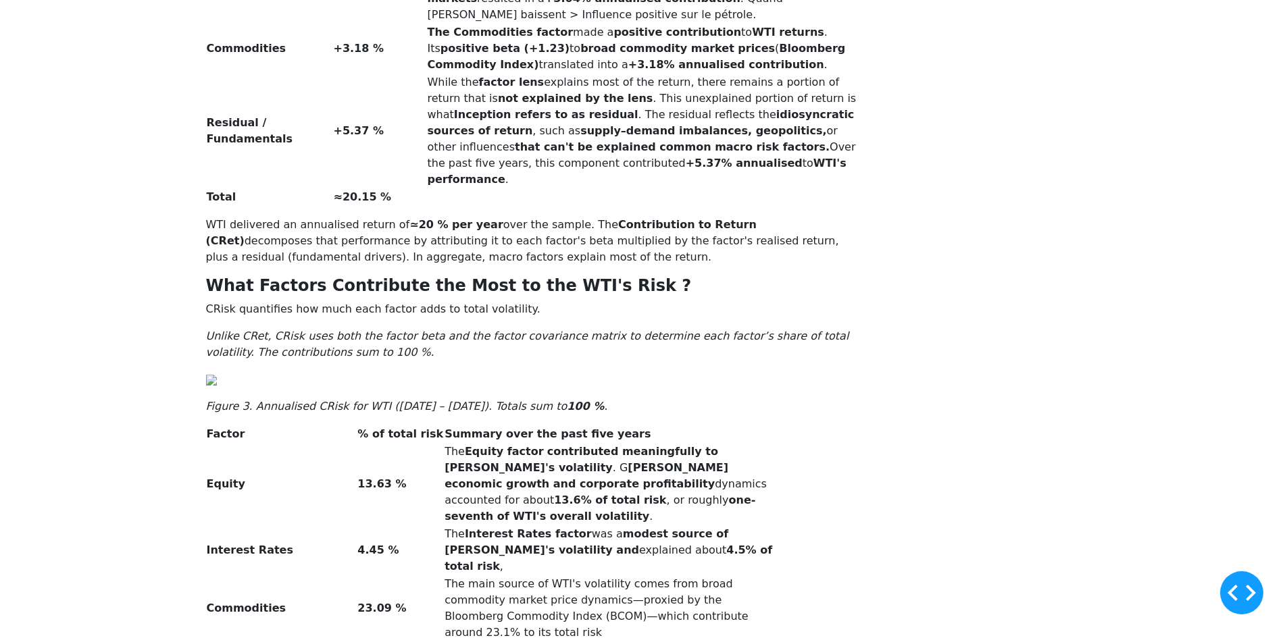
scroll to position [1892, 0]
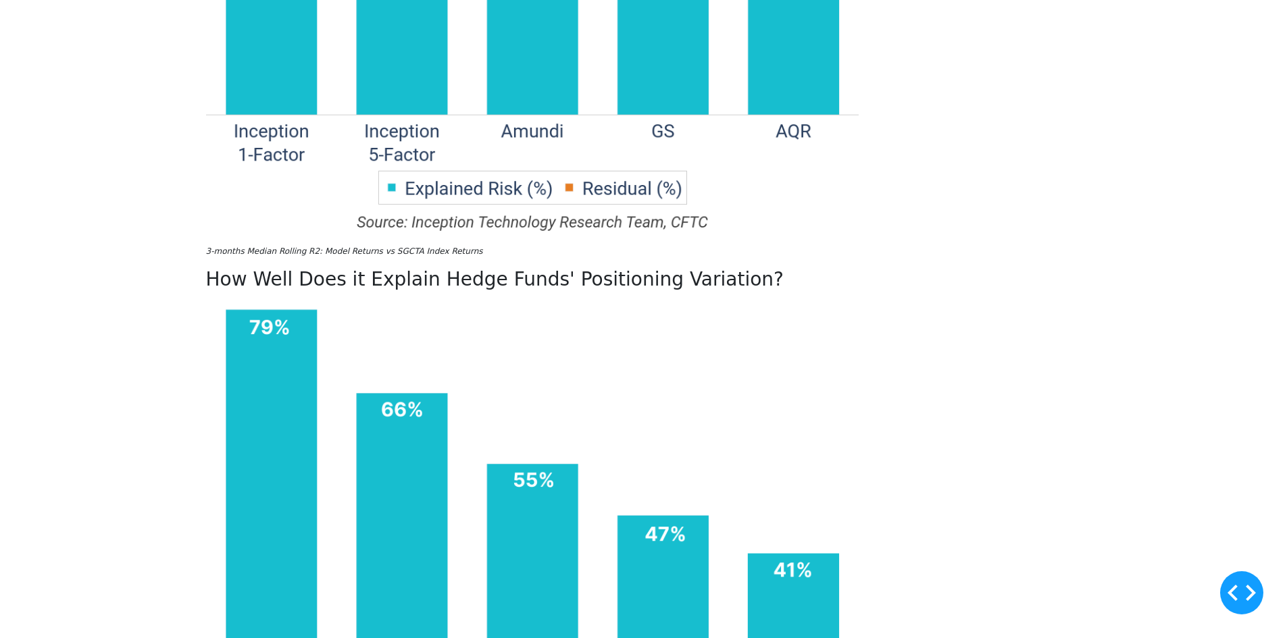
scroll to position [1351, 0]
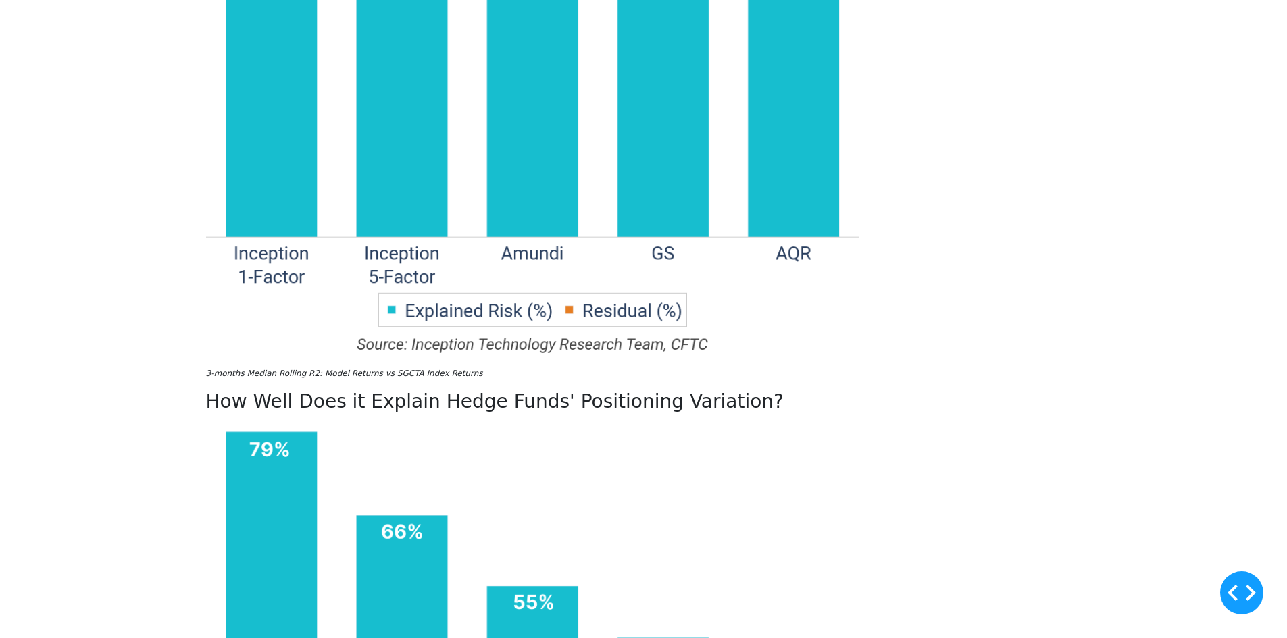
scroll to position [1419, 0]
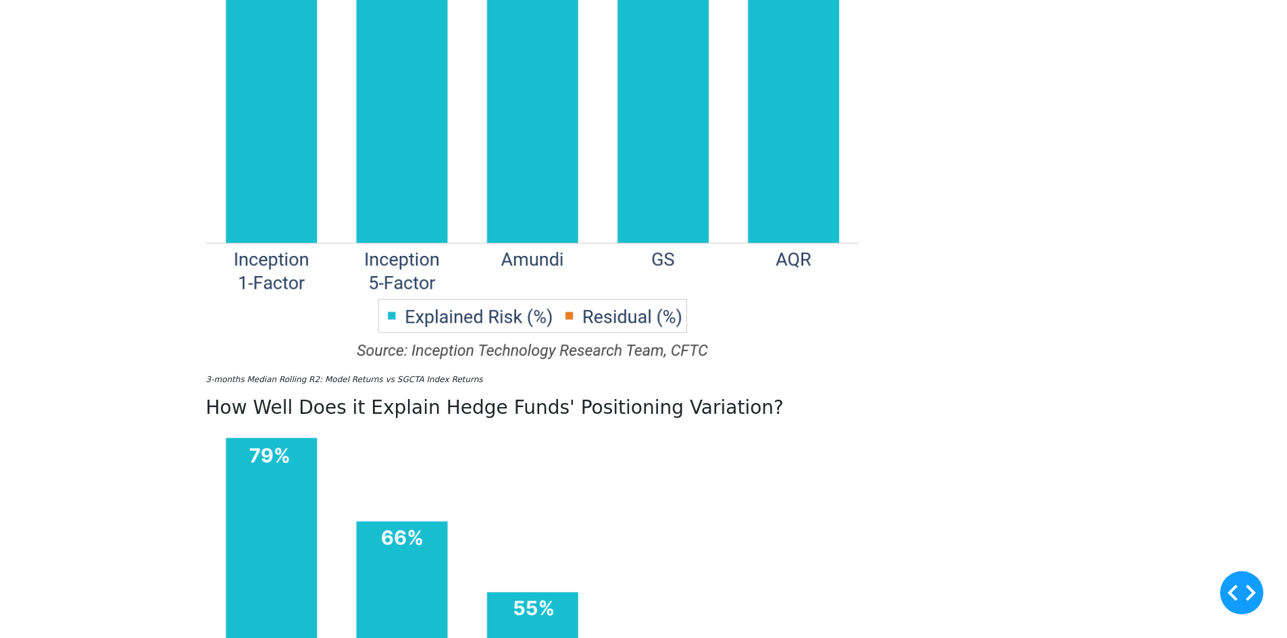
click at [1090, 228] on div "Less Truly Is More: A 1-Factor Index for CTA Positioning Analytics When we firs…" at bounding box center [644, 280] width 892 height 2092
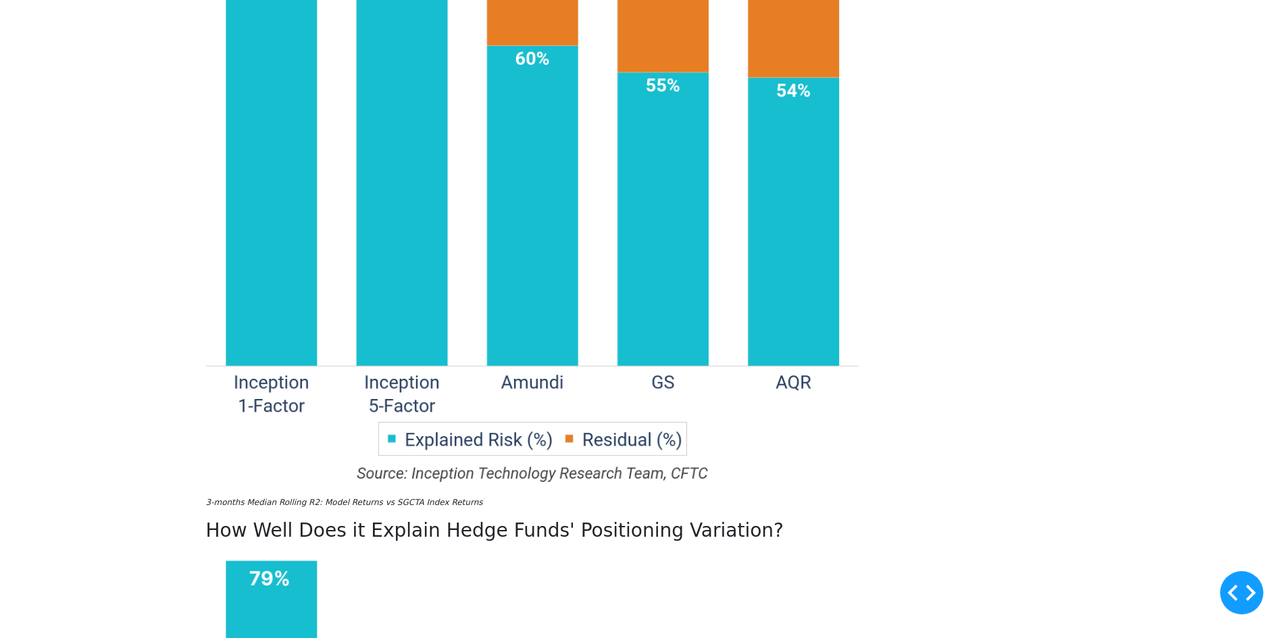
scroll to position [1284, 0]
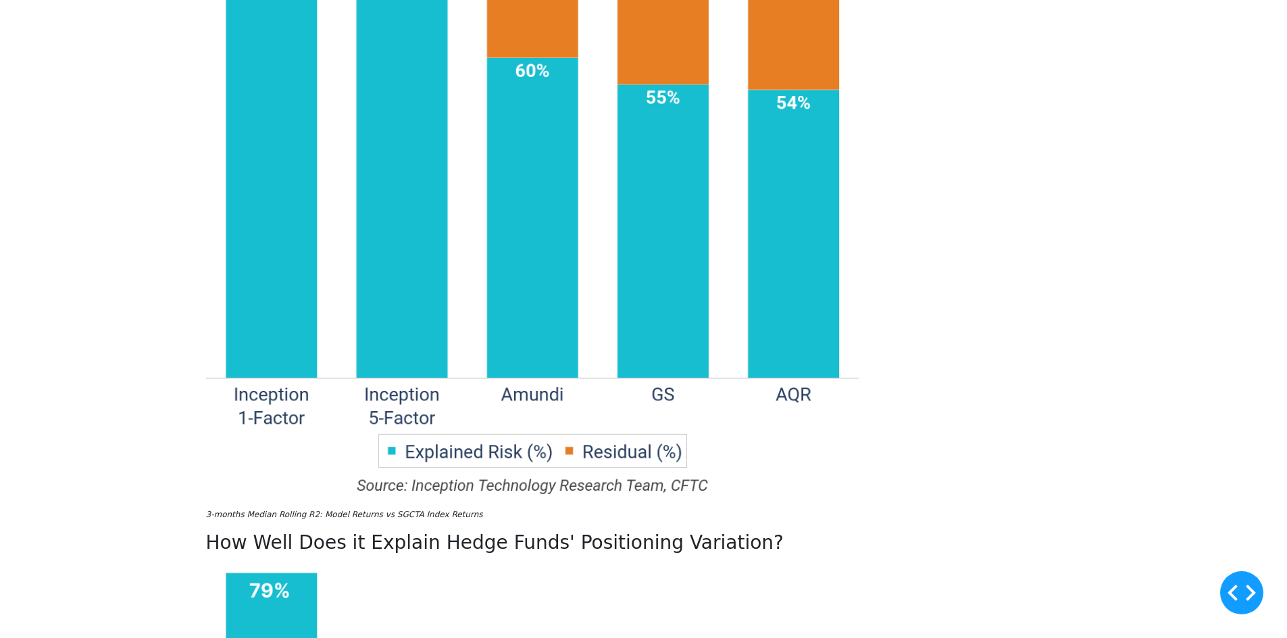
click at [1090, 349] on div "Less Truly Is More: A 1-Factor Index for CTA Positioning Analytics When we firs…" at bounding box center [644, 415] width 892 height 2092
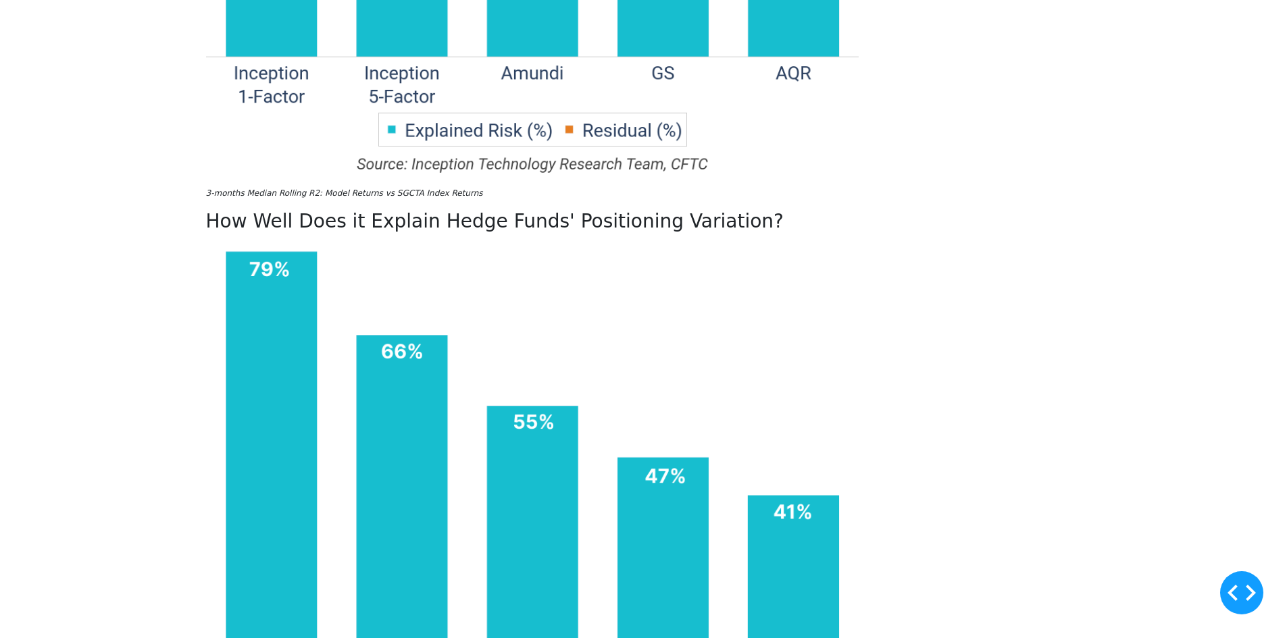
scroll to position [1689, 0]
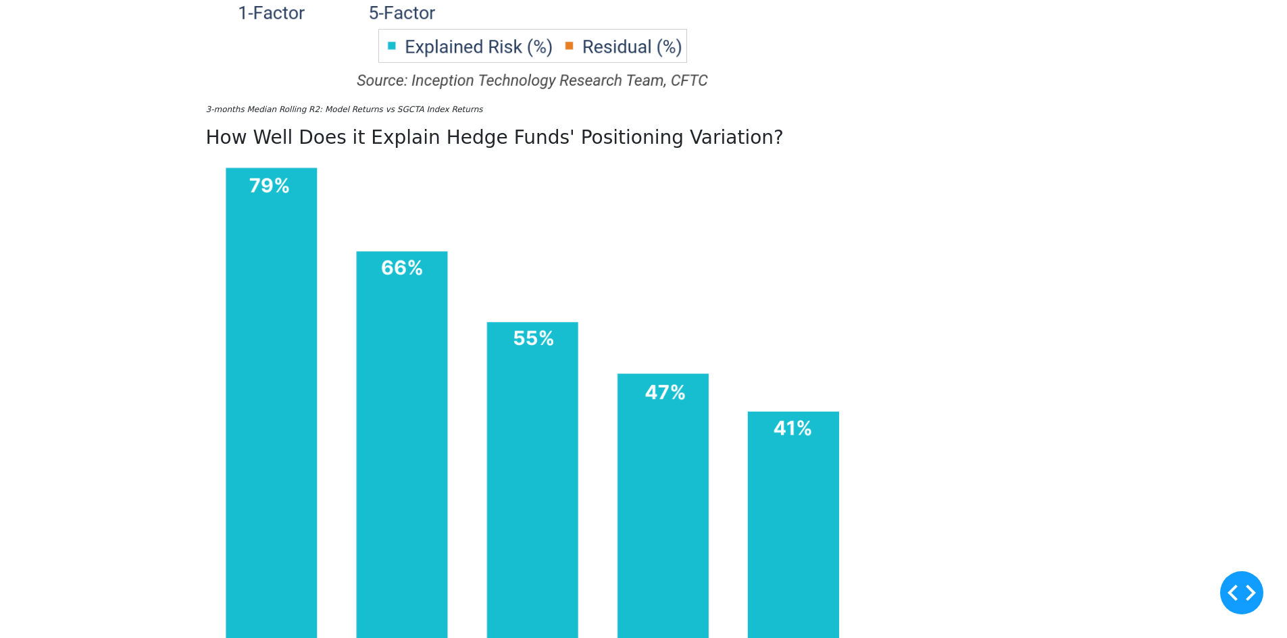
click at [1049, 408] on div "Less Truly Is More: A 1-Factor Index for CTA Positioning Analytics When we firs…" at bounding box center [644, 10] width 892 height 2092
drag, startPoint x: 1092, startPoint y: 205, endPoint x: 1102, endPoint y: 201, distance: 10.7
click at [1090, 203] on div "Less Truly Is More: A 1-Factor Index for CTA Positioning Analytics When we firs…" at bounding box center [644, 10] width 892 height 2092
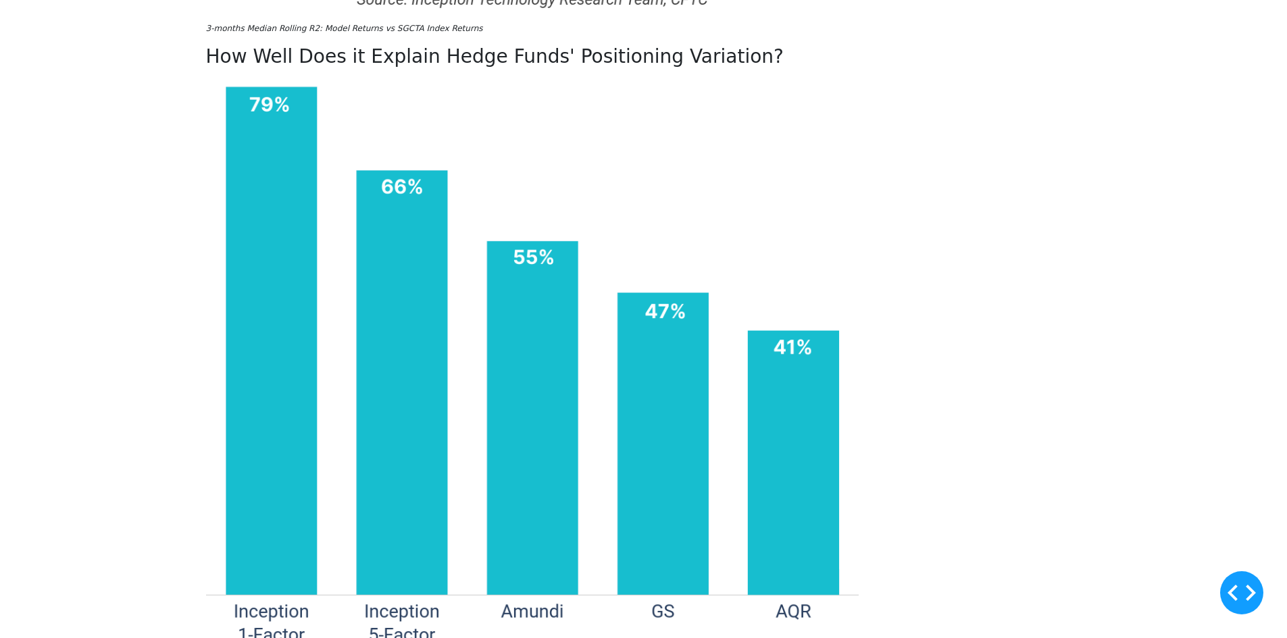
scroll to position [1892, 0]
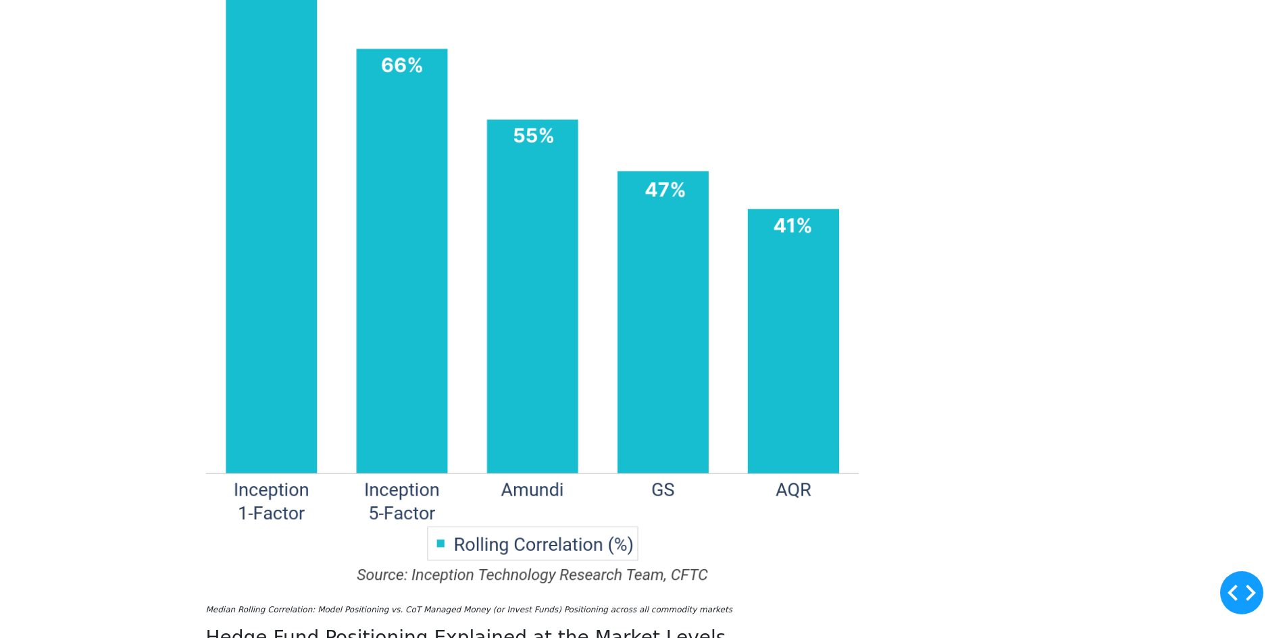
drag, startPoint x: 1119, startPoint y: 214, endPoint x: 1088, endPoint y: 223, distance: 32.3
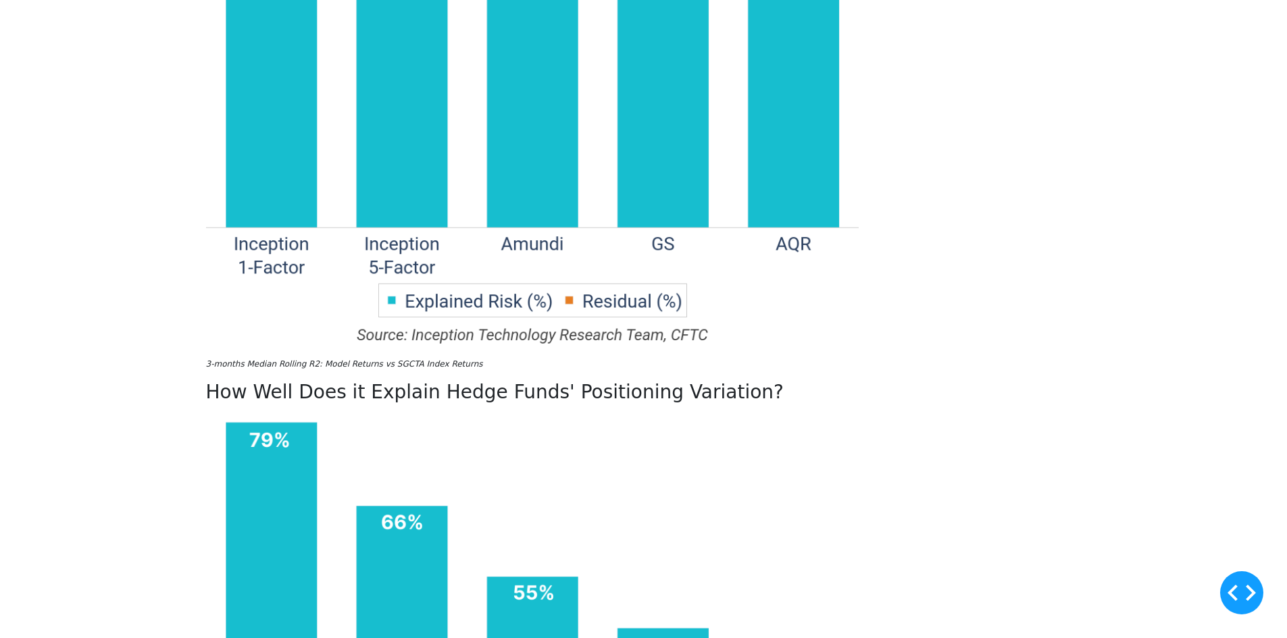
scroll to position [1351, 0]
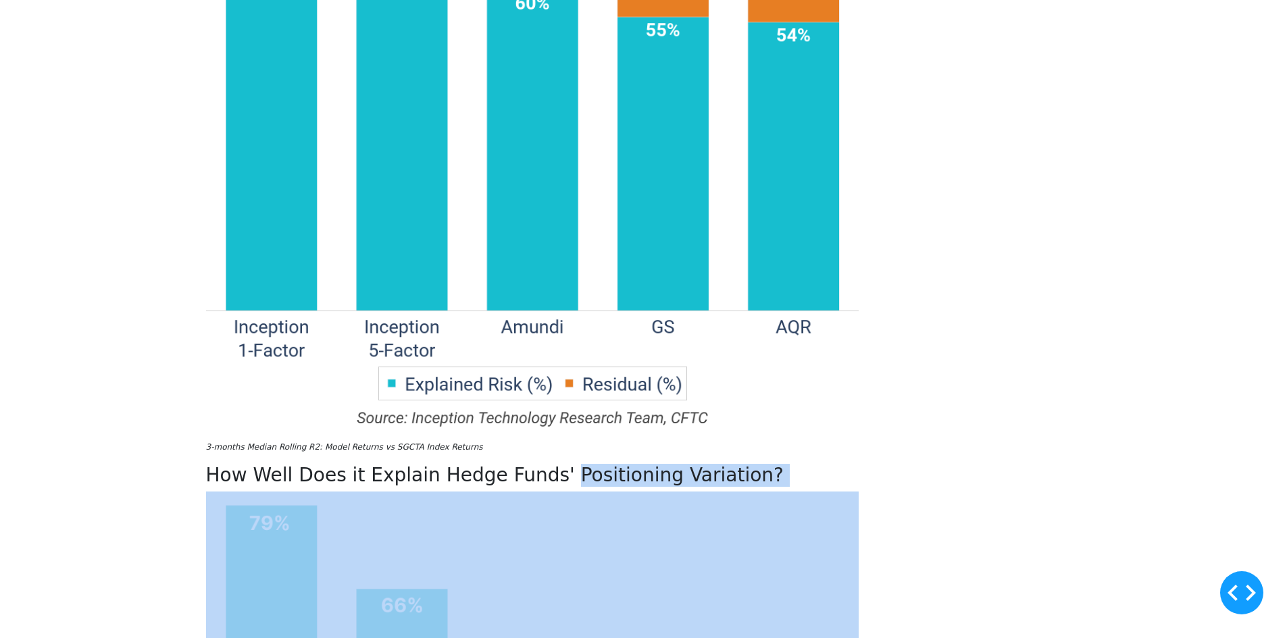
drag, startPoint x: 290, startPoint y: 335, endPoint x: 857, endPoint y: 400, distance: 570.5
click at [857, 400] on div "Less Truly Is More: A 1-Factor Index for CTA Positioning Analytics When we firs…" at bounding box center [532, 341] width 653 height 2081
click at [858, 381] on div "Less Truly Is More: A 1-Factor Index for CTA Positioning Analytics When we firs…" at bounding box center [532, 341] width 653 height 2081
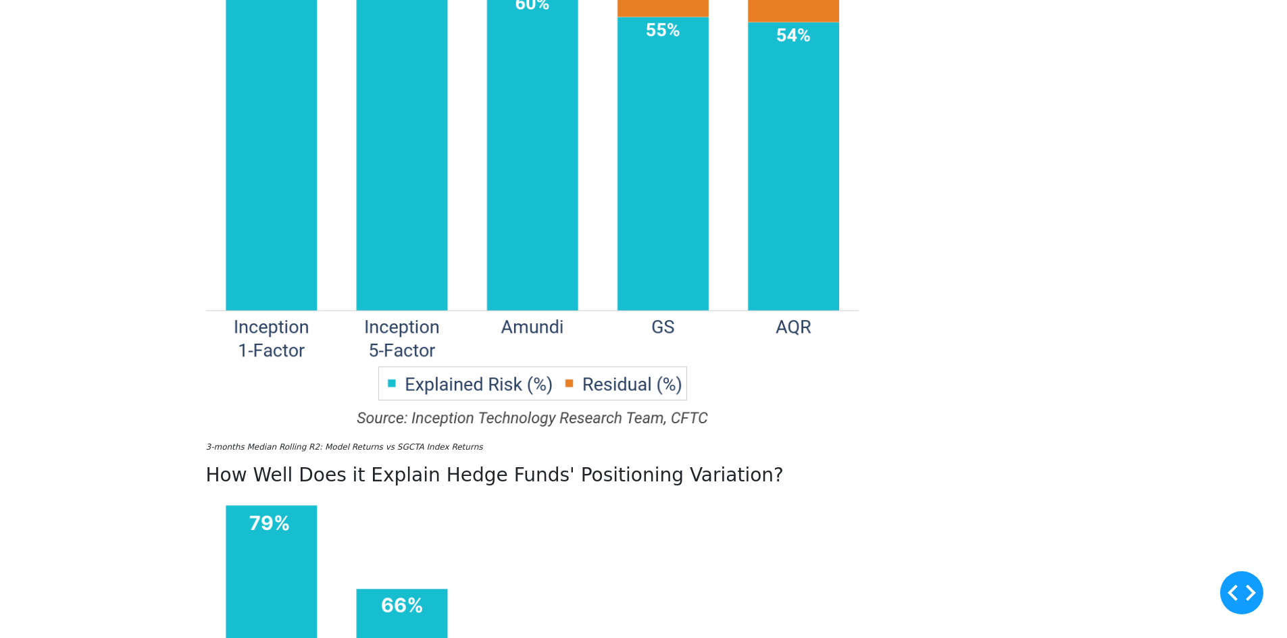
click at [701, 273] on div "Less Truly Is More: A 1-Factor Index for CTA Positioning Analytics When we firs…" at bounding box center [532, 341] width 653 height 2081
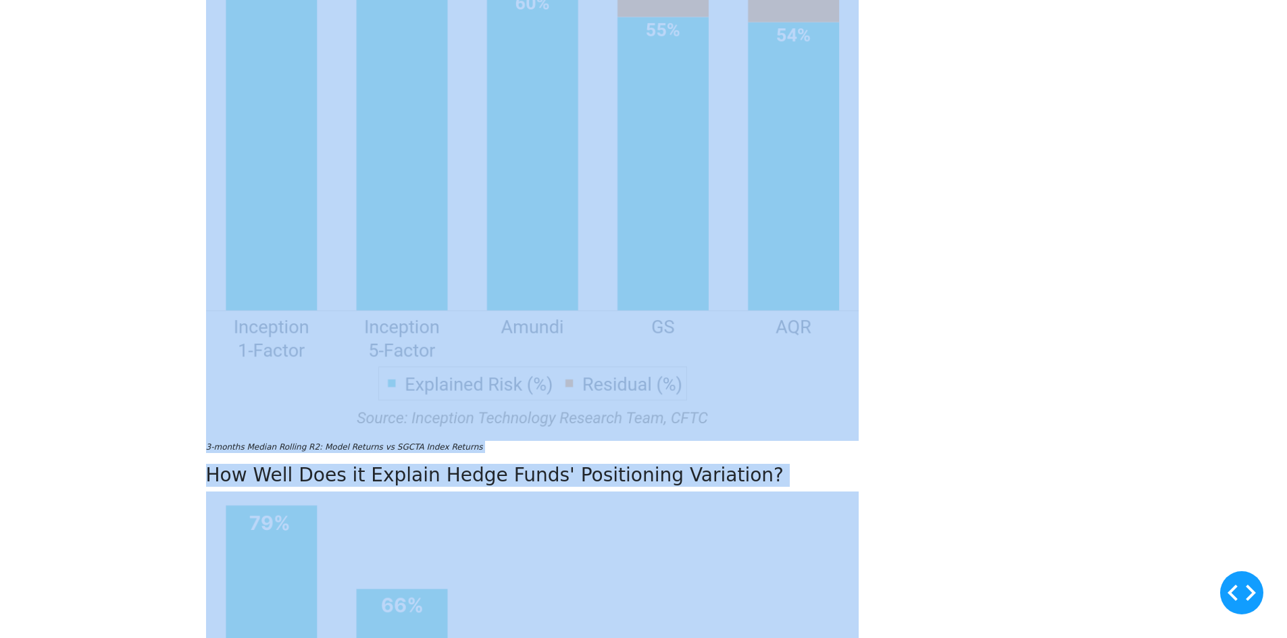
drag, startPoint x: 270, startPoint y: 124, endPoint x: 1025, endPoint y: 409, distance: 806.7
click at [1025, 409] on div "Less Truly Is More: A 1-Factor Index for CTA Positioning Analytics When we firs…" at bounding box center [644, 347] width 892 height 2092
click at [1023, 409] on div "Less Truly Is More: A 1-Factor Index for CTA Positioning Analytics When we firs…" at bounding box center [644, 347] width 892 height 2092
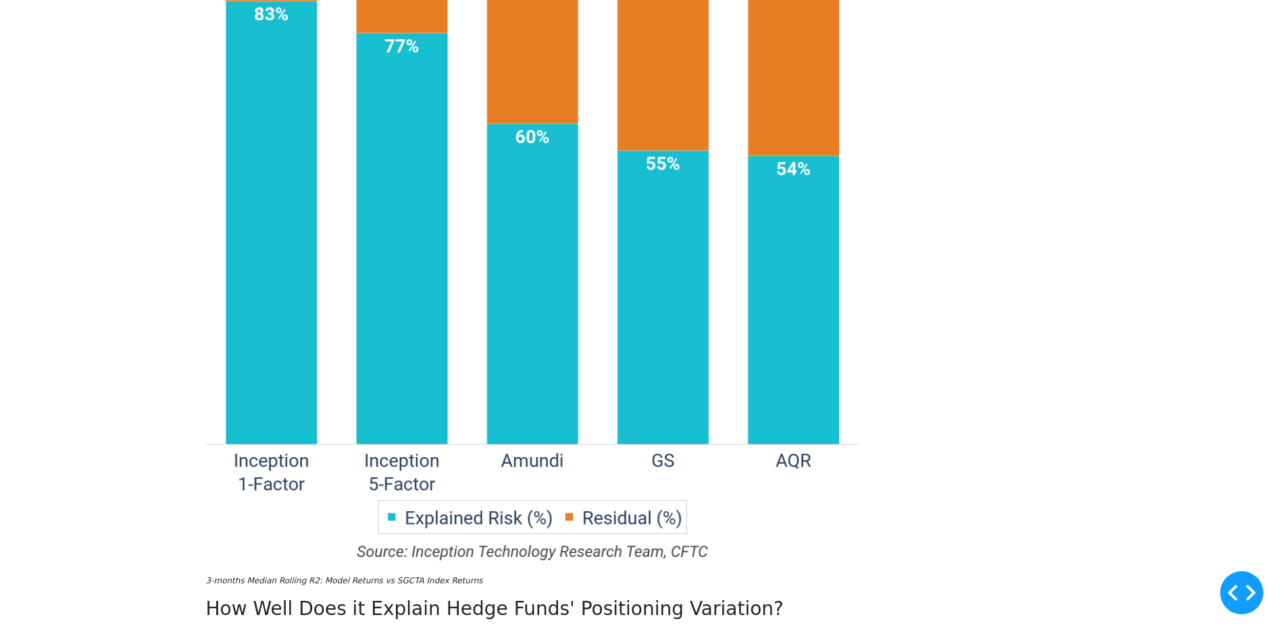
scroll to position [1216, 0]
